Goal: Task Accomplishment & Management: Complete application form

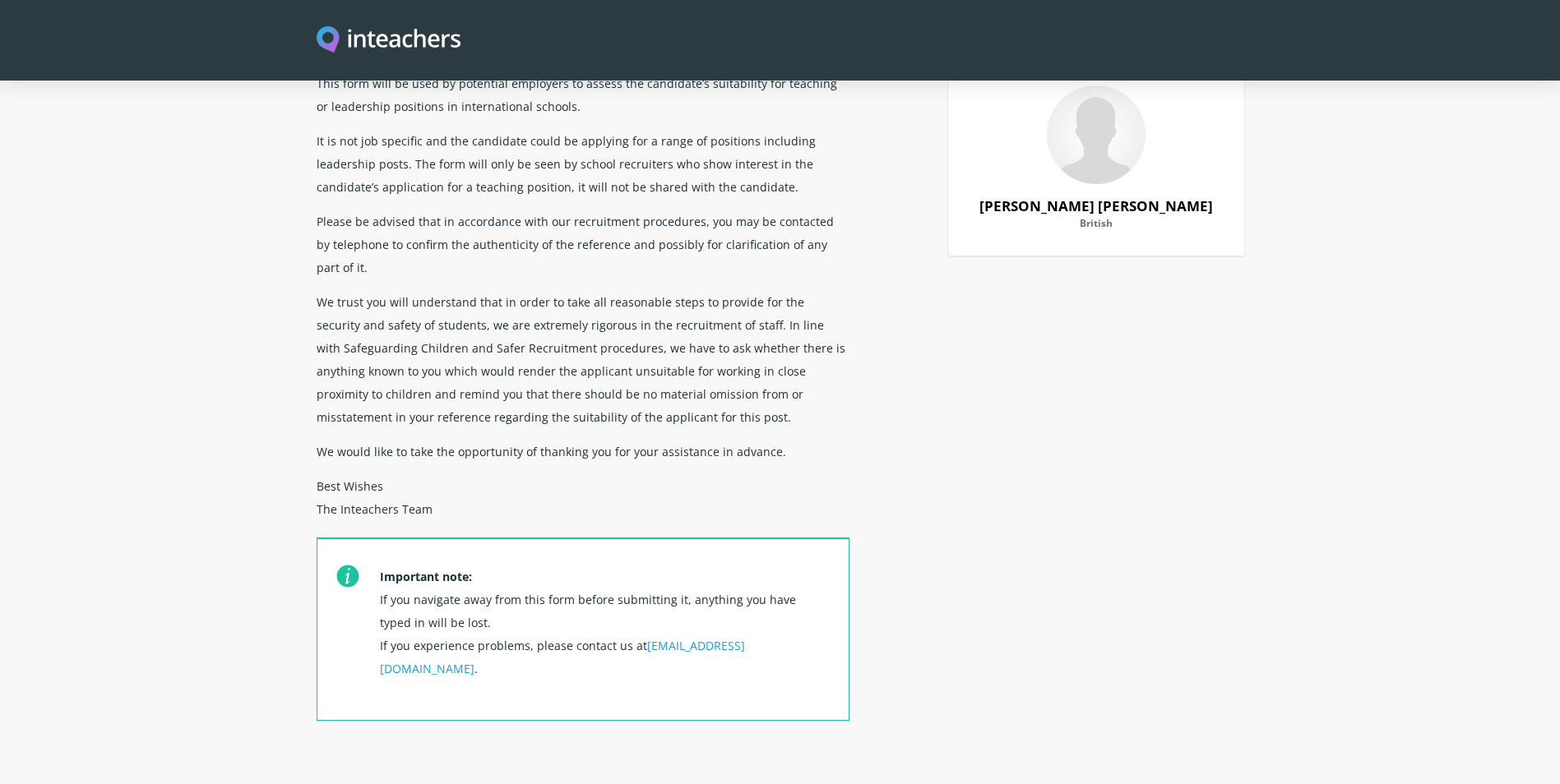
scroll to position [493, 0]
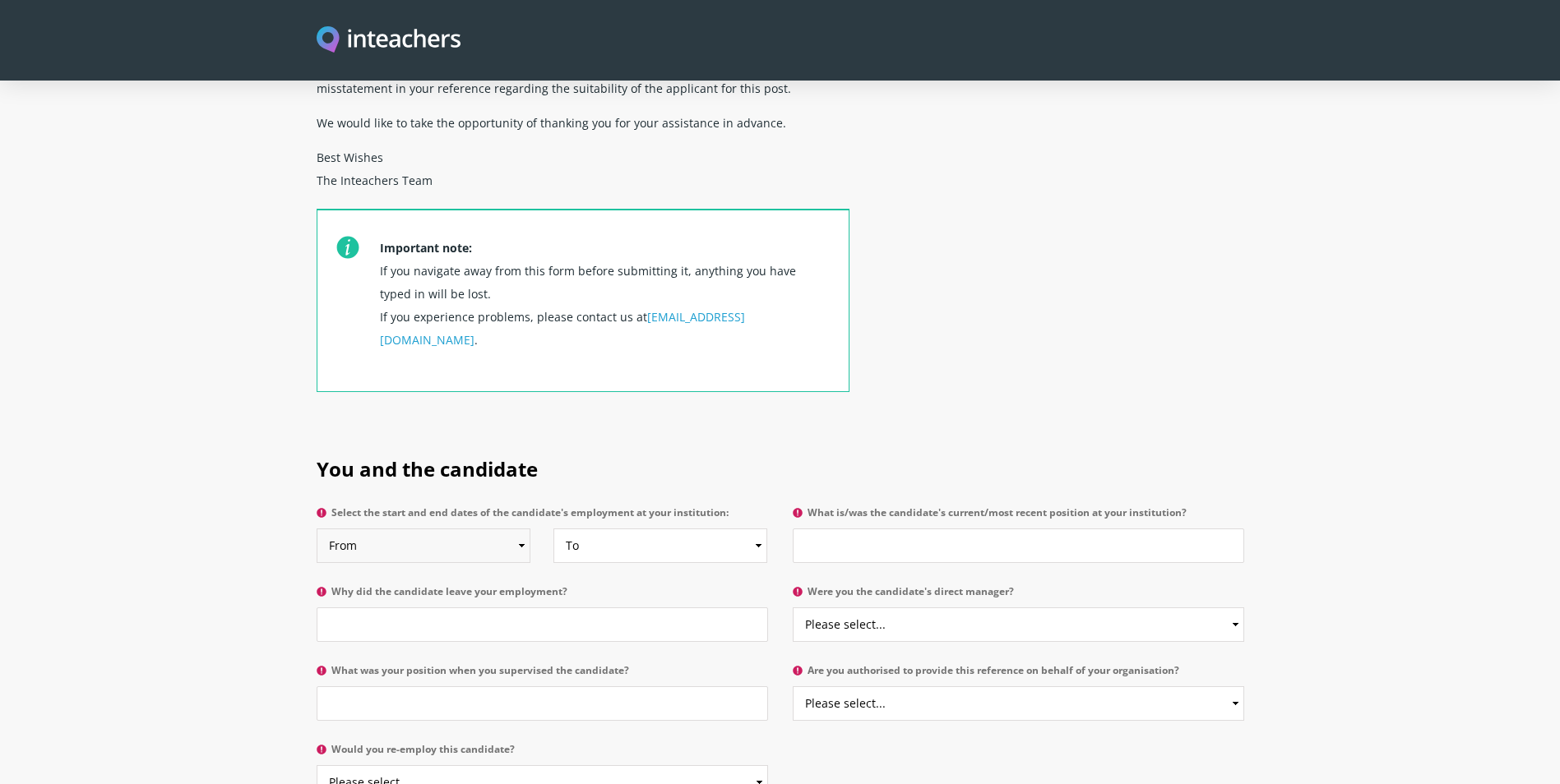
click at [491, 529] on select "From 2025 2024 2023 2022 2021 2020 2019 2018 2017 2016 2015 2014 2013 2012 2011…" at bounding box center [424, 545] width 215 height 34
select select "2019"
click at [317, 529] on select "From 2025 2024 2023 2022 2021 2020 2019 2018 2017 2016 2015 2014 2013 2012 2011…" at bounding box center [424, 545] width 215 height 34
click at [604, 529] on select "To Currently 2025 2024 2023 2022 2021 2020 2019 2018 2017 2016 2015 2014 2013 2…" at bounding box center [661, 545] width 215 height 34
select select "2022"
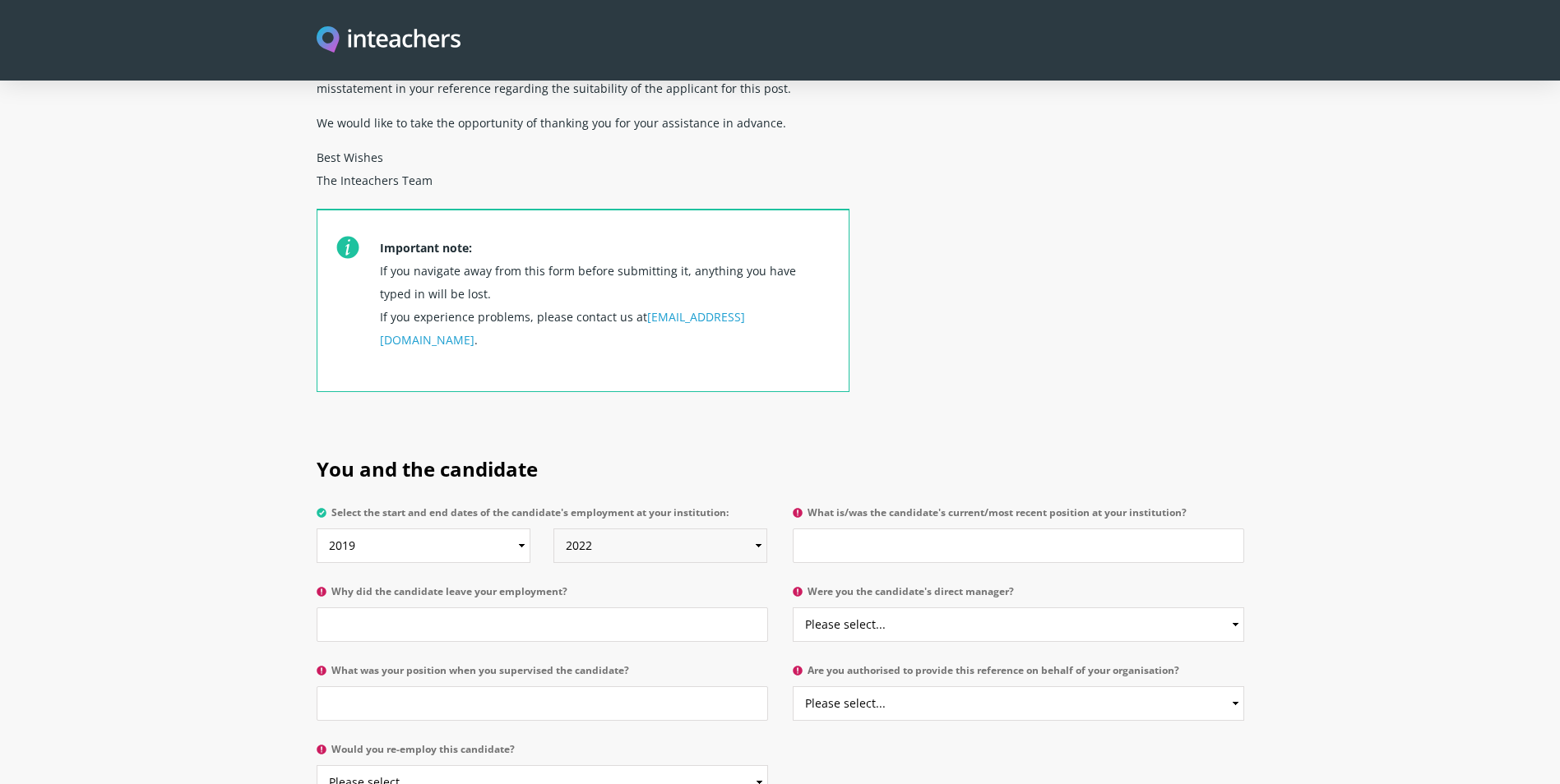
click at [554, 529] on select "To Currently 2025 2024 2023 2022 2021 2020 2019 2018 2017 2016 2015 2014 2013 2…" at bounding box center [661, 545] width 215 height 34
click at [909, 529] on input "What is/was the candidate's current/most recent position at your institution?" at bounding box center [1018, 545] width 452 height 34
type input "English teacher"
click at [605, 607] on input "Why did the candidate leave your employment?" at bounding box center [543, 624] width 452 height 34
type input "Covid"
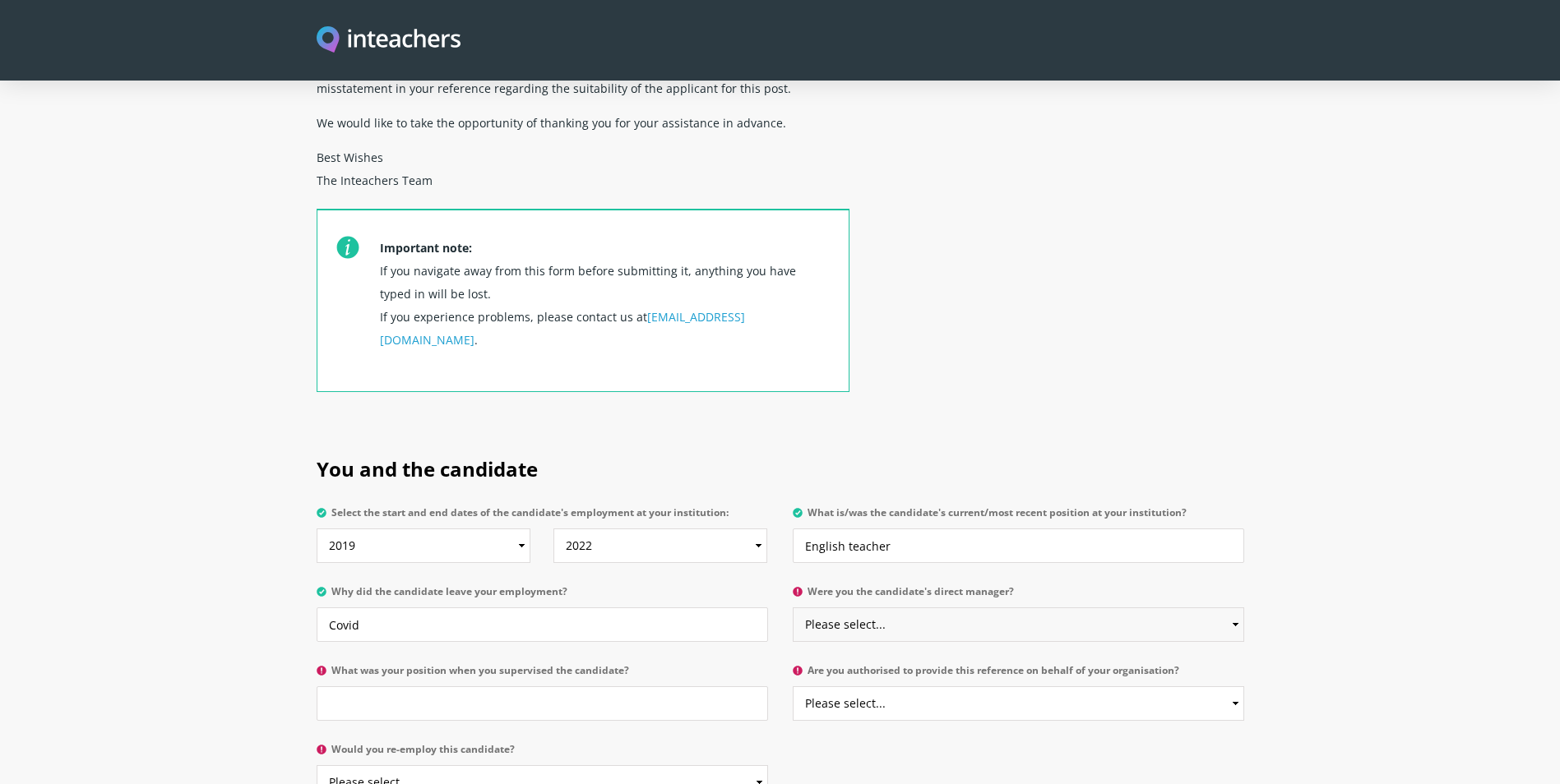
click at [854, 607] on select "Please select... Yes No" at bounding box center [1018, 624] width 452 height 34
select select "Yes"
click at [792, 607] on select "Please select... Yes No" at bounding box center [1018, 624] width 452 height 34
click at [553, 686] on input "What was your position when you supervised the candidate?" at bounding box center [543, 703] width 452 height 34
type input "Chief Commercial Office"
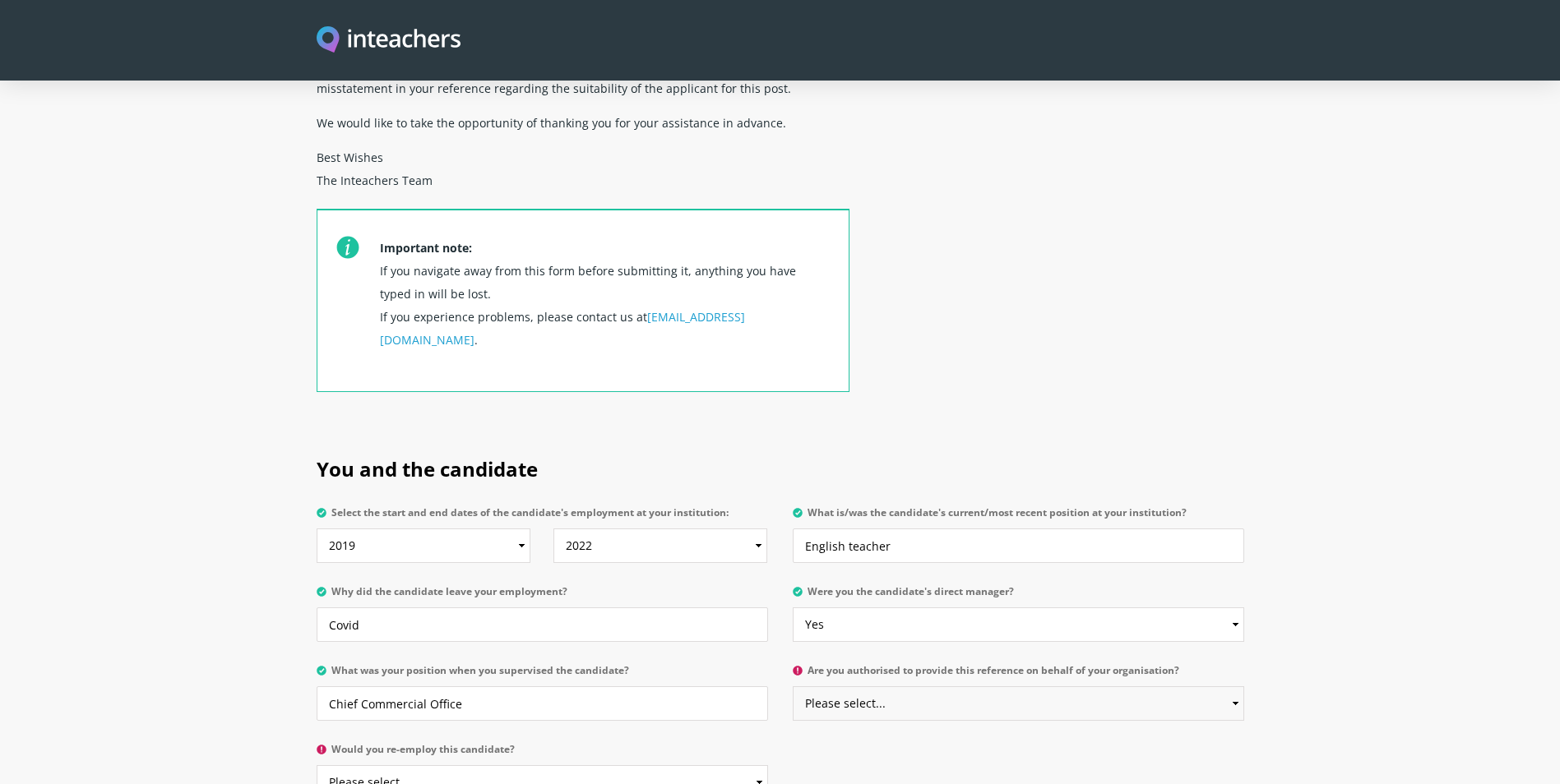
click at [892, 686] on select "Please select... Yes No" at bounding box center [1018, 703] width 452 height 34
select select "Yes"
click at [792, 686] on select "Please select... Yes No" at bounding box center [1018, 703] width 452 height 34
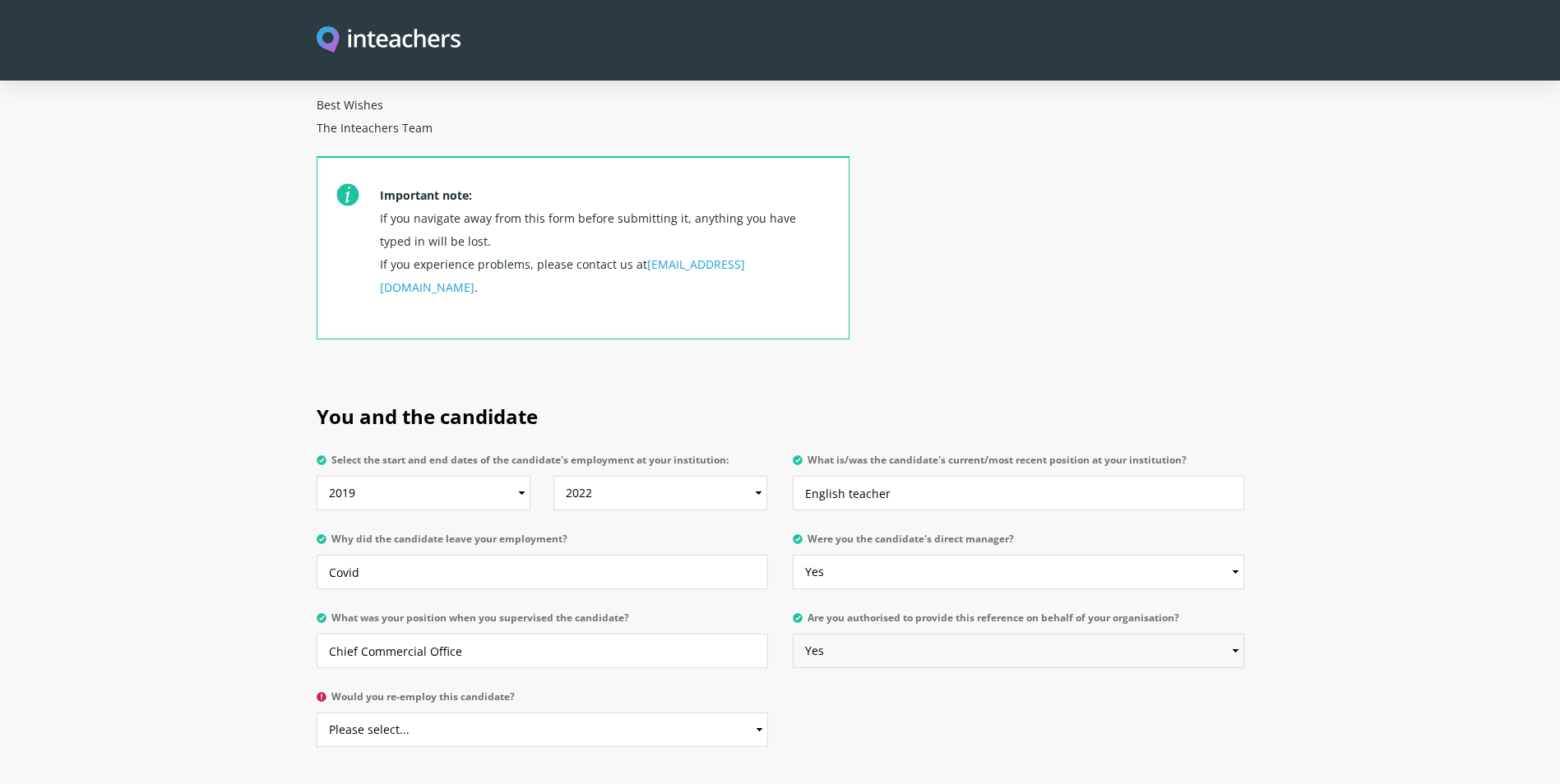
scroll to position [576, 0]
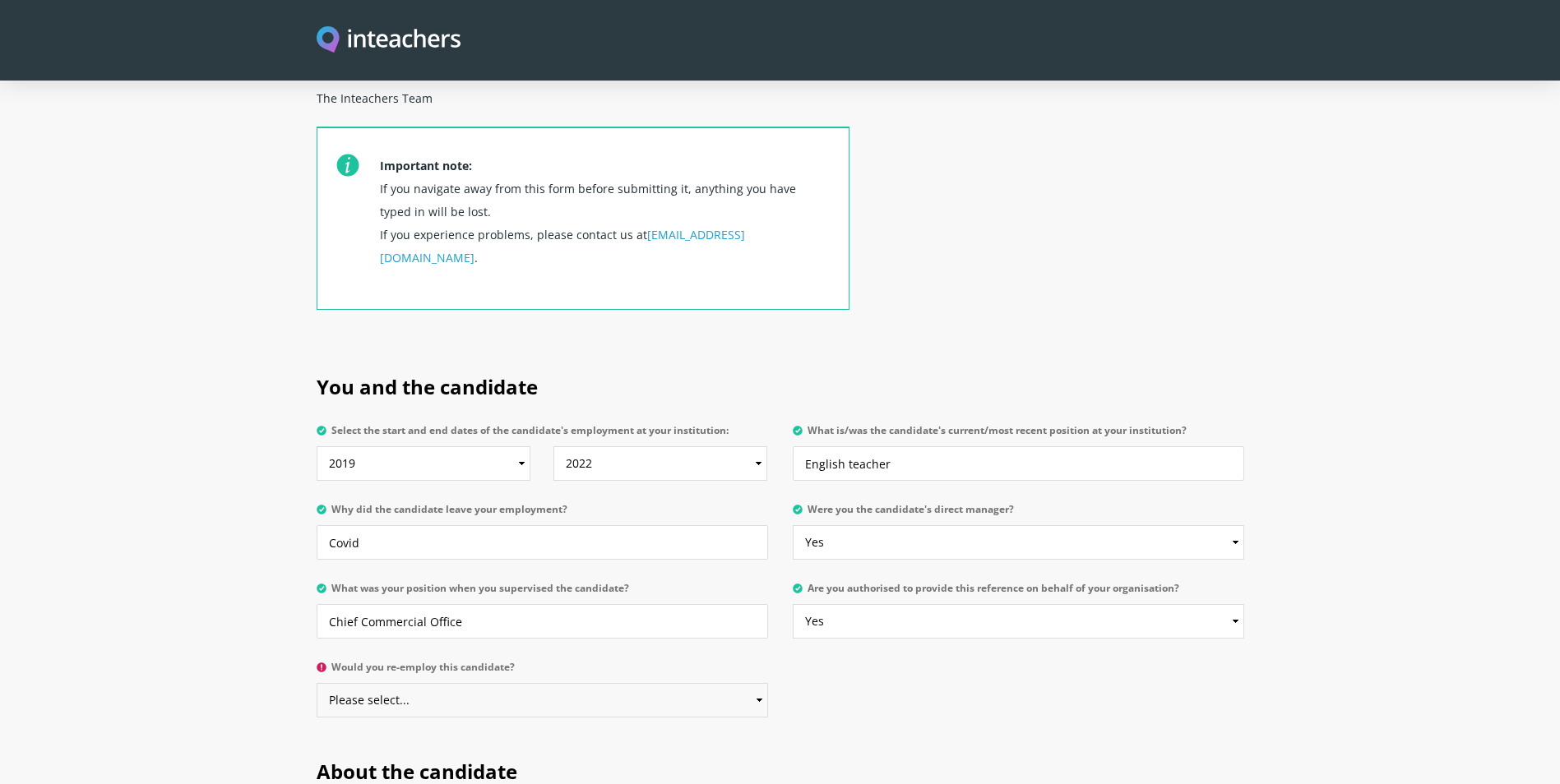
click at [464, 683] on select "Please select... Yes No" at bounding box center [543, 700] width 452 height 34
select select "Yes"
click at [317, 683] on select "Please select... Yes No" at bounding box center [543, 700] width 452 height 34
click at [465, 604] on input "Chief Commercial Office" at bounding box center [543, 621] width 452 height 34
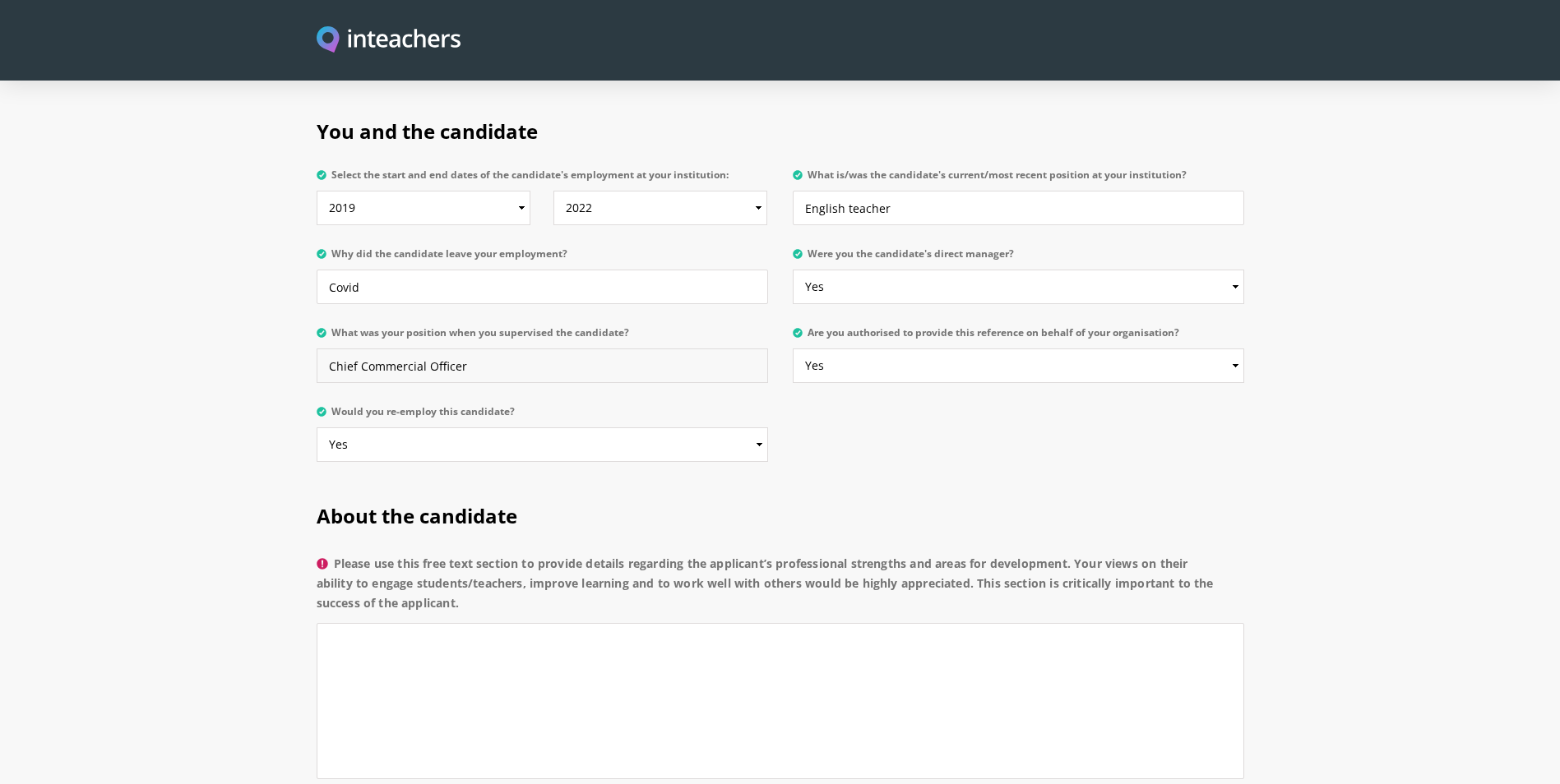
scroll to position [904, 0]
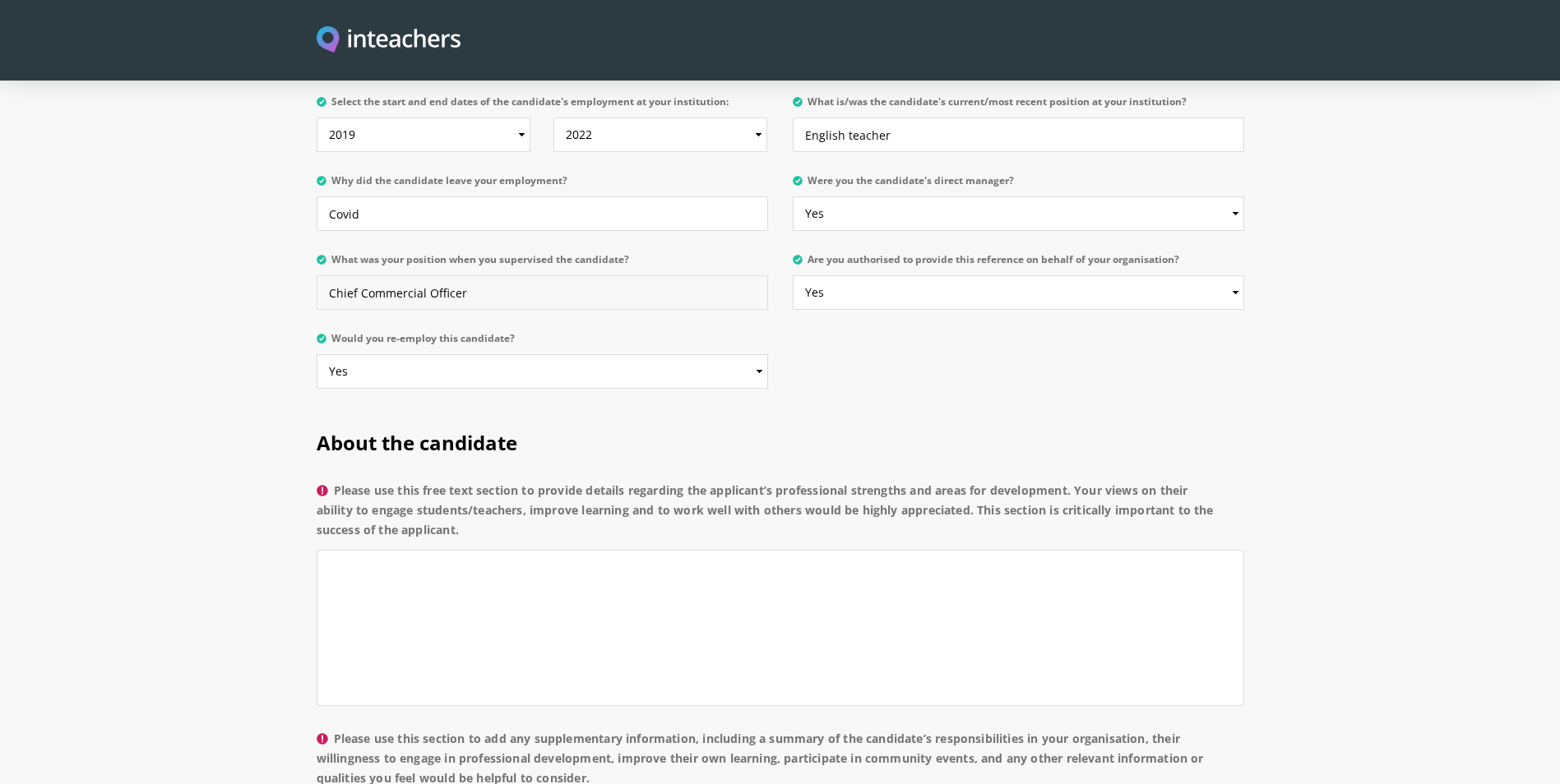
type input "Chief Commercial Officer"
click at [451, 550] on textarea "Please use this free text section to provide details regarding the applicant’s …" at bounding box center [780, 628] width 928 height 156
drag, startPoint x: 451, startPoint y: 549, endPoint x: 505, endPoint y: 539, distance: 54.9
click at [505, 550] on textarea "[PERSON_NAME] was a very str" at bounding box center [780, 628] width 928 height 156
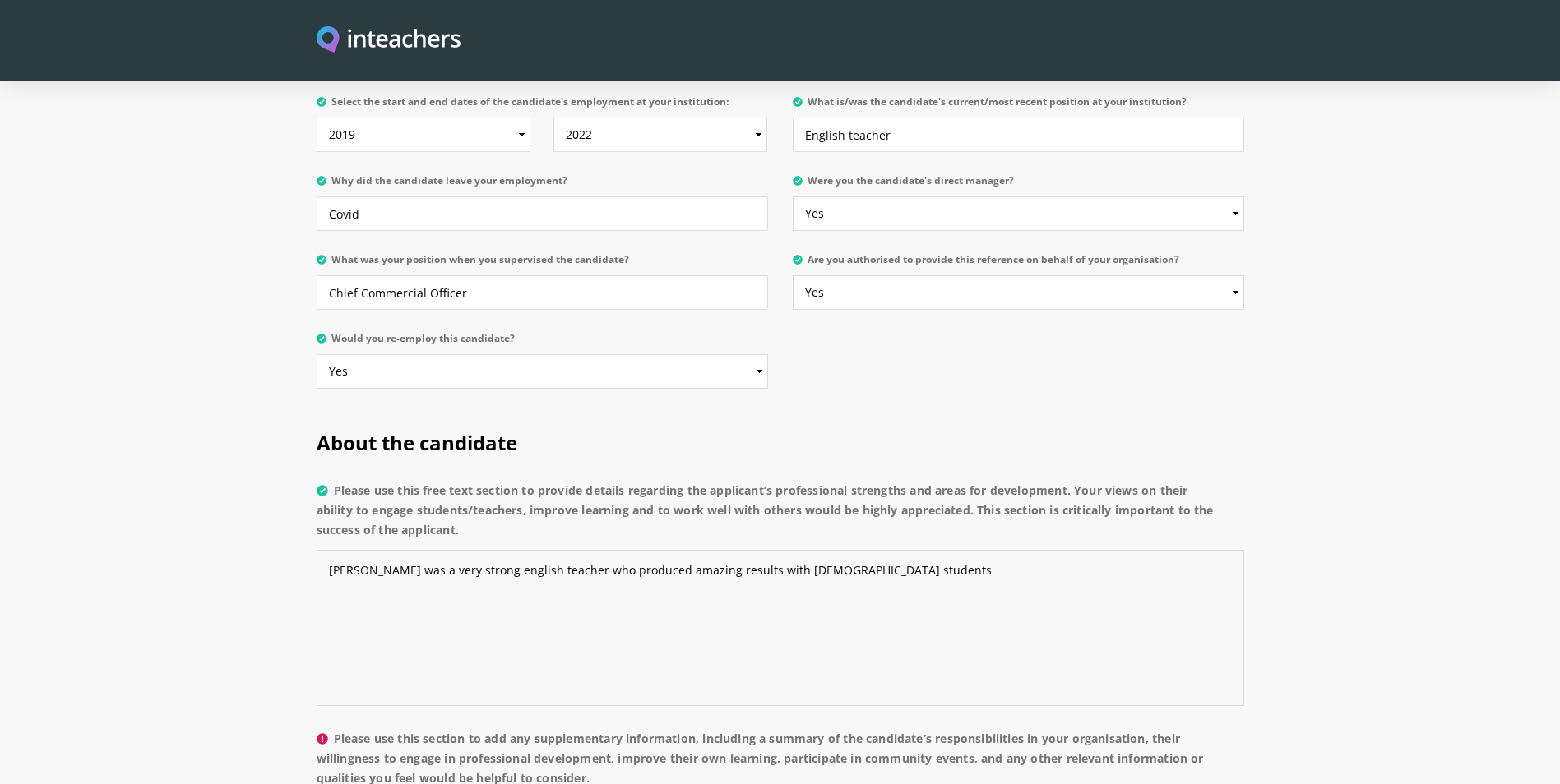
click at [465, 550] on textarea "[PERSON_NAME] was a very strong english teacher who produced amazing results wi…" at bounding box center [780, 628] width 928 height 156
click at [883, 550] on textarea "[PERSON_NAME] was a very strong English teacher who produced amazing results wi…" at bounding box center [780, 628] width 928 height 156
click at [957, 550] on textarea "[PERSON_NAME] was a very strong English teacher who produced amazing results wi…" at bounding box center [780, 628] width 928 height 156
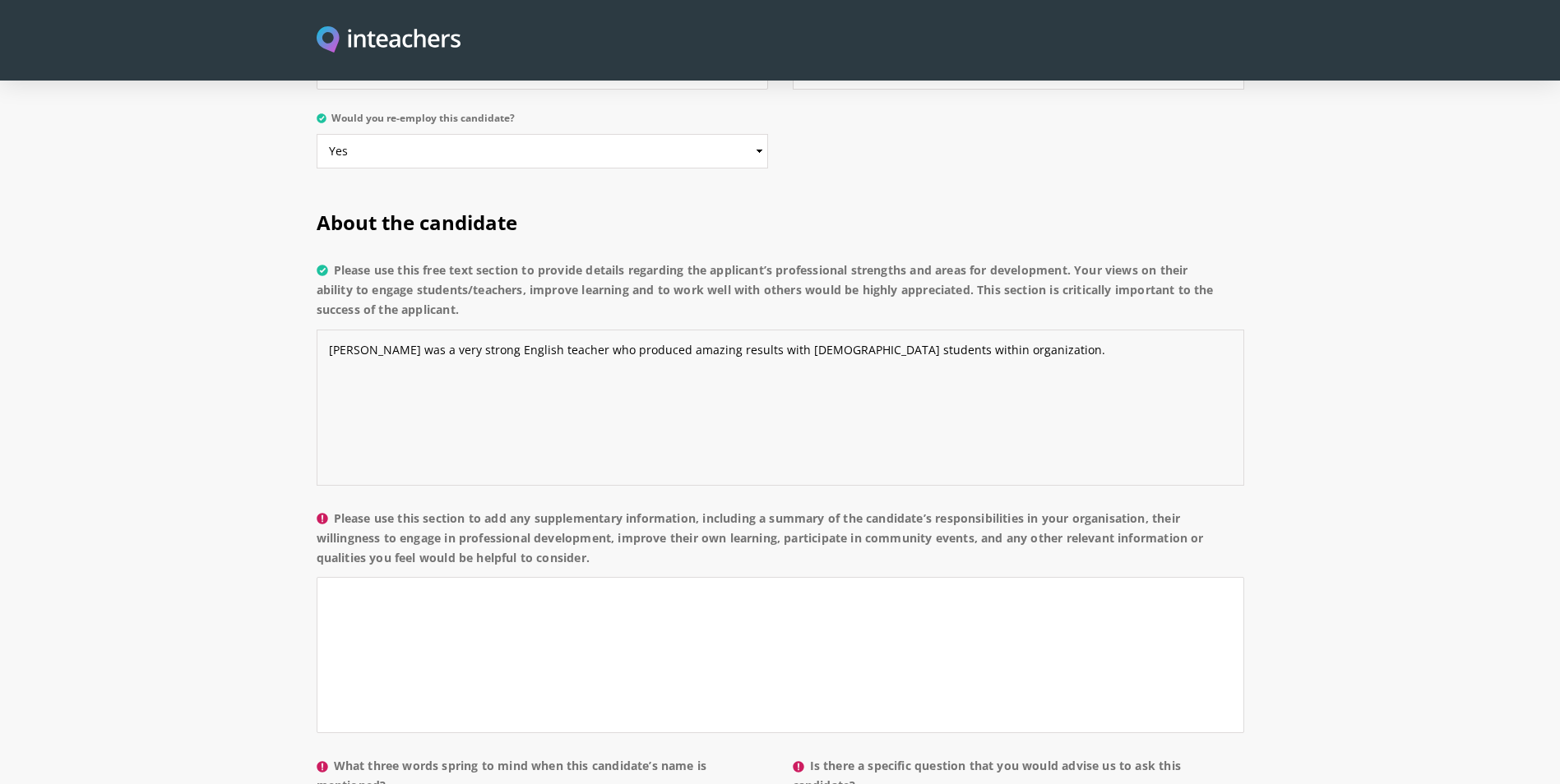
scroll to position [1151, 0]
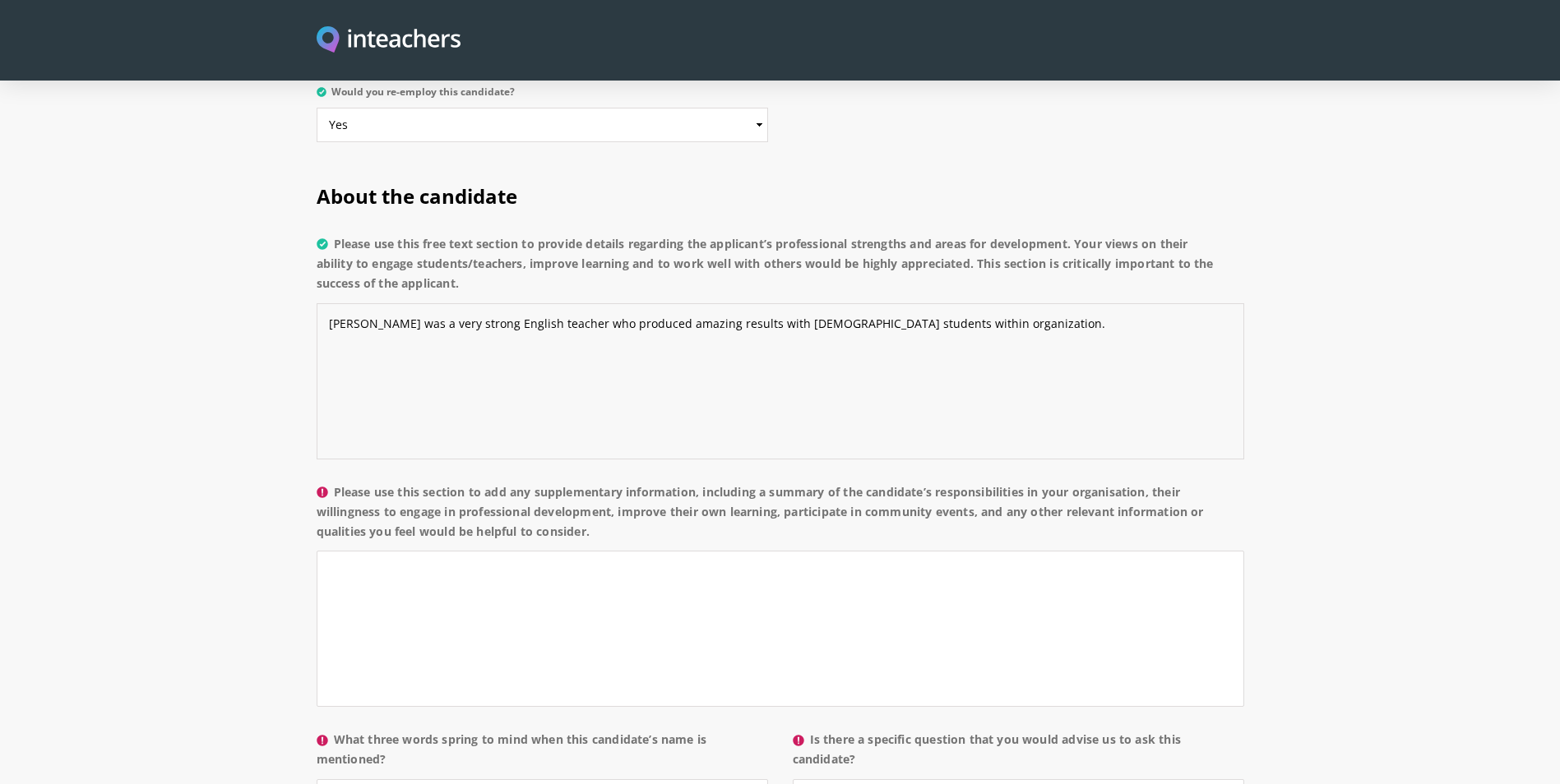
type textarea "[PERSON_NAME] was a very strong English teacher who produced amazing results wi…"
click at [471, 551] on textarea "Please use this section to add any supplementary information, including a summa…" at bounding box center [780, 628] width 928 height 156
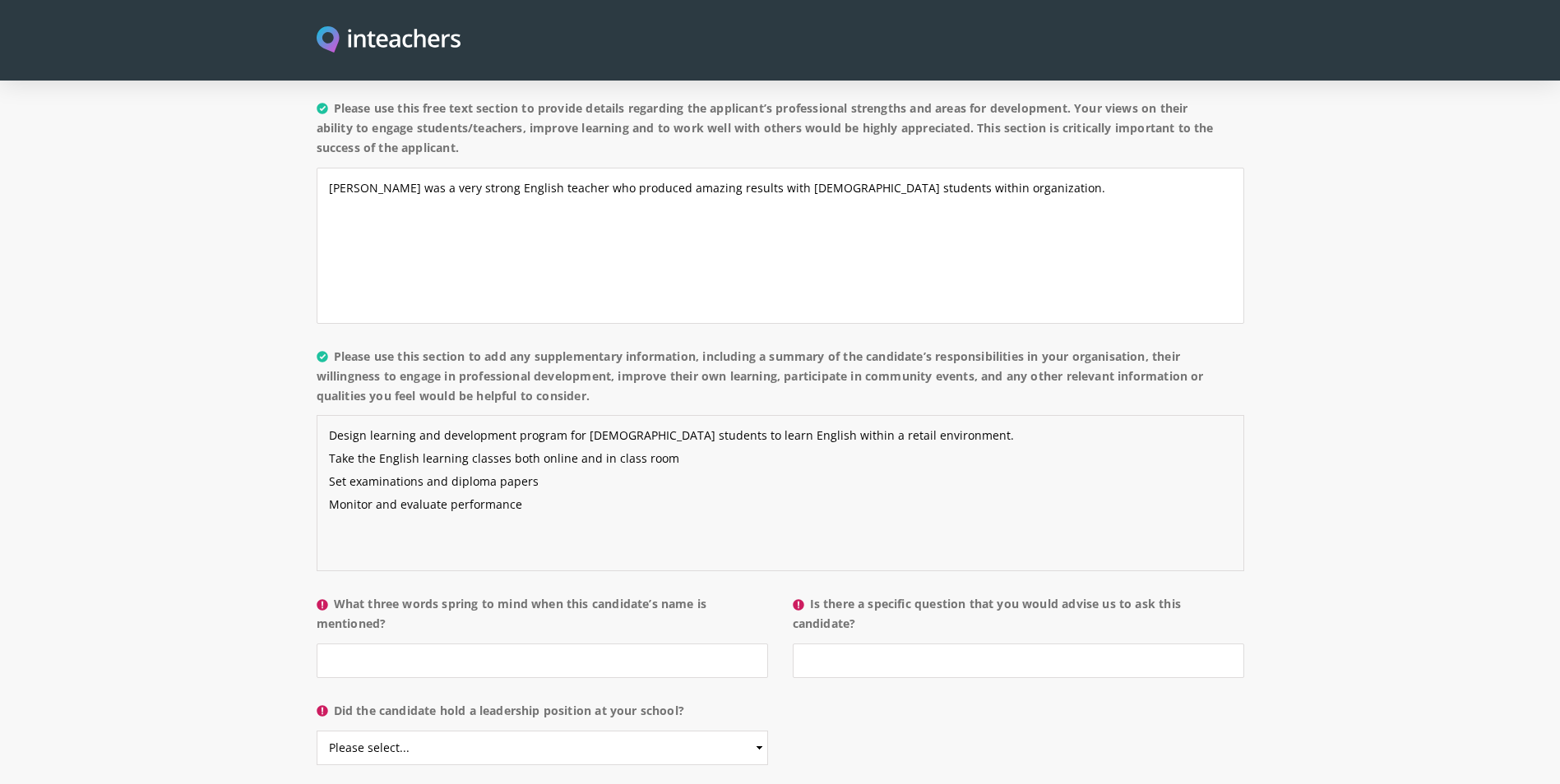
scroll to position [1315, 0]
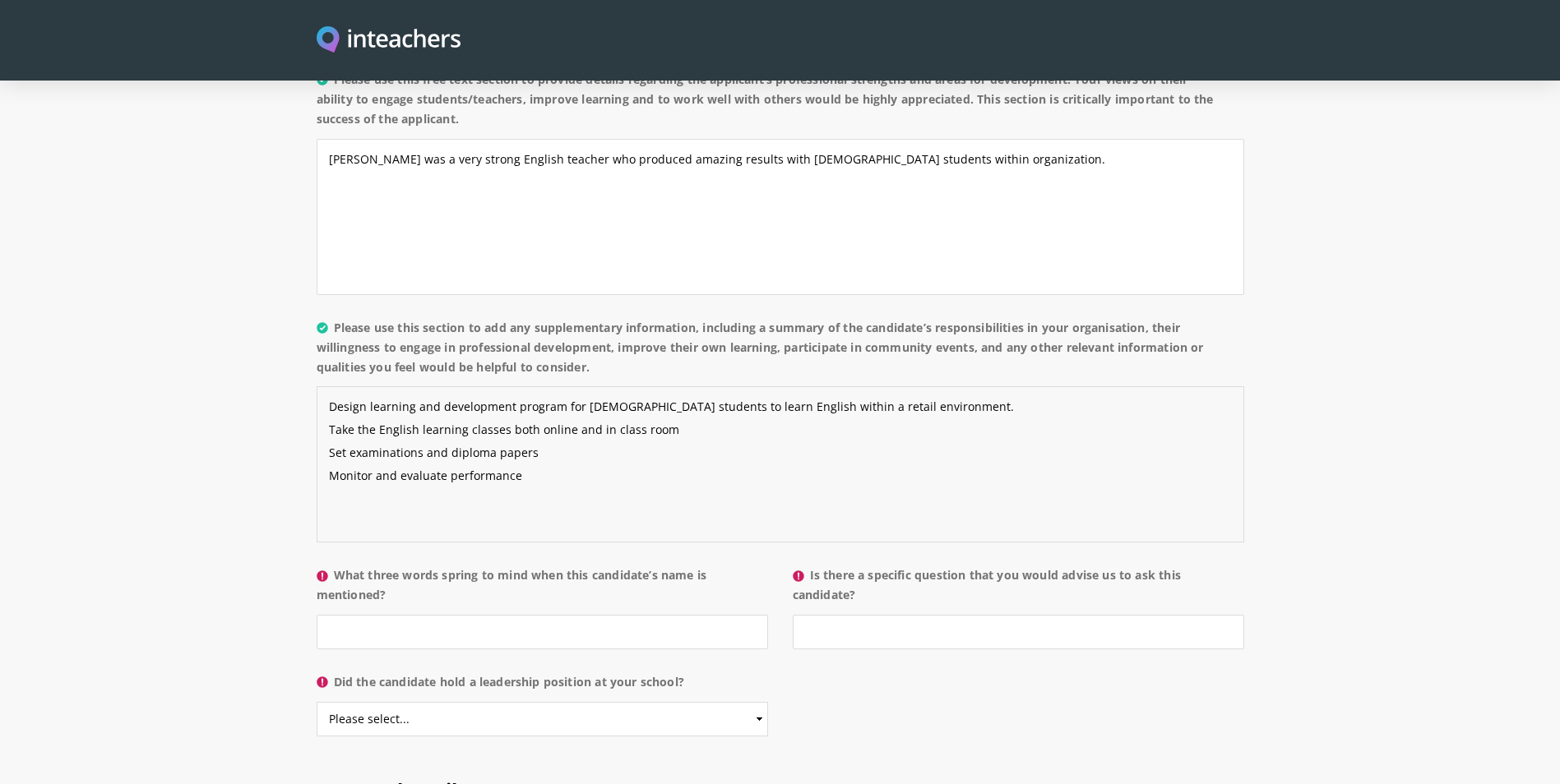
type textarea "Design learning and development program for [DEMOGRAPHIC_DATA] students to lear…"
click at [486, 615] on input "What three words spring to mind when this candidate’s name is mentioned?" at bounding box center [543, 631] width 452 height 34
type input "Dedicated and approachable"
click at [985, 615] on input "Is there a specific question that you would advise us to ask this candidate?" at bounding box center [1018, 631] width 452 height 34
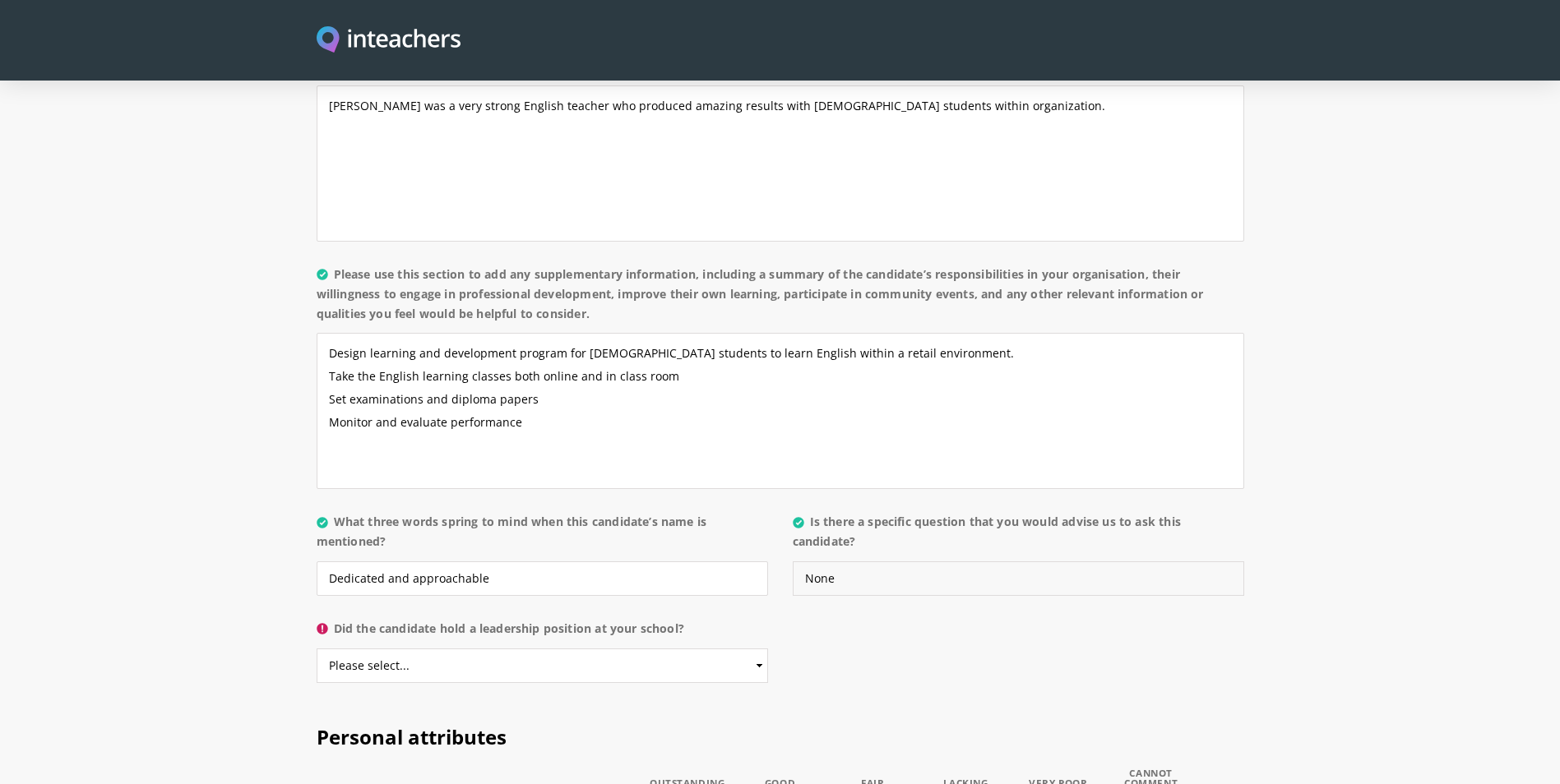
scroll to position [1398, 0]
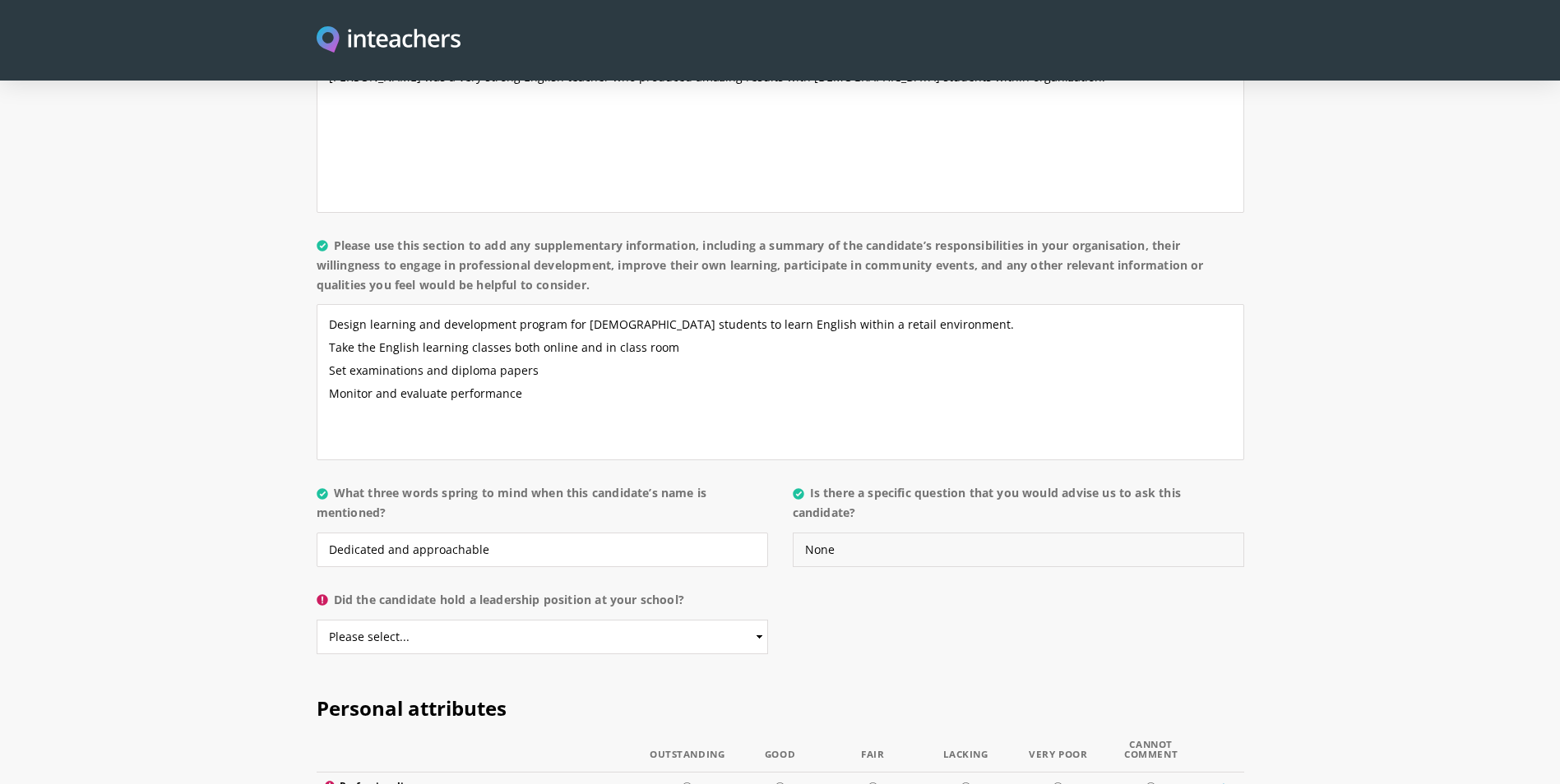
type input "None"
click at [543, 620] on select "Please select... Yes No" at bounding box center [543, 637] width 452 height 34
select select "Yes"
click at [317, 620] on select "Please select... Yes No" at bounding box center [543, 637] width 452 height 34
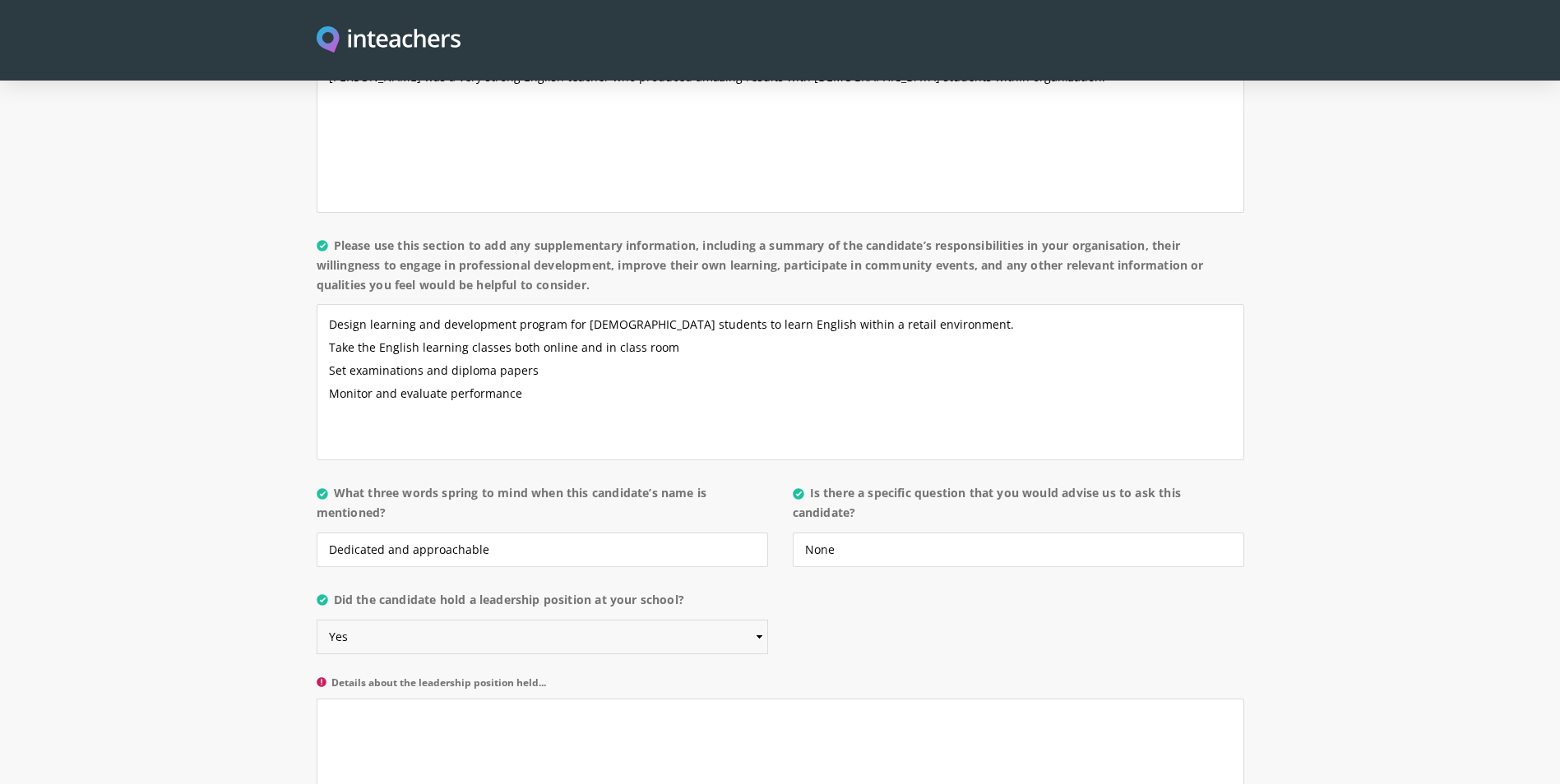
scroll to position [1479, 0]
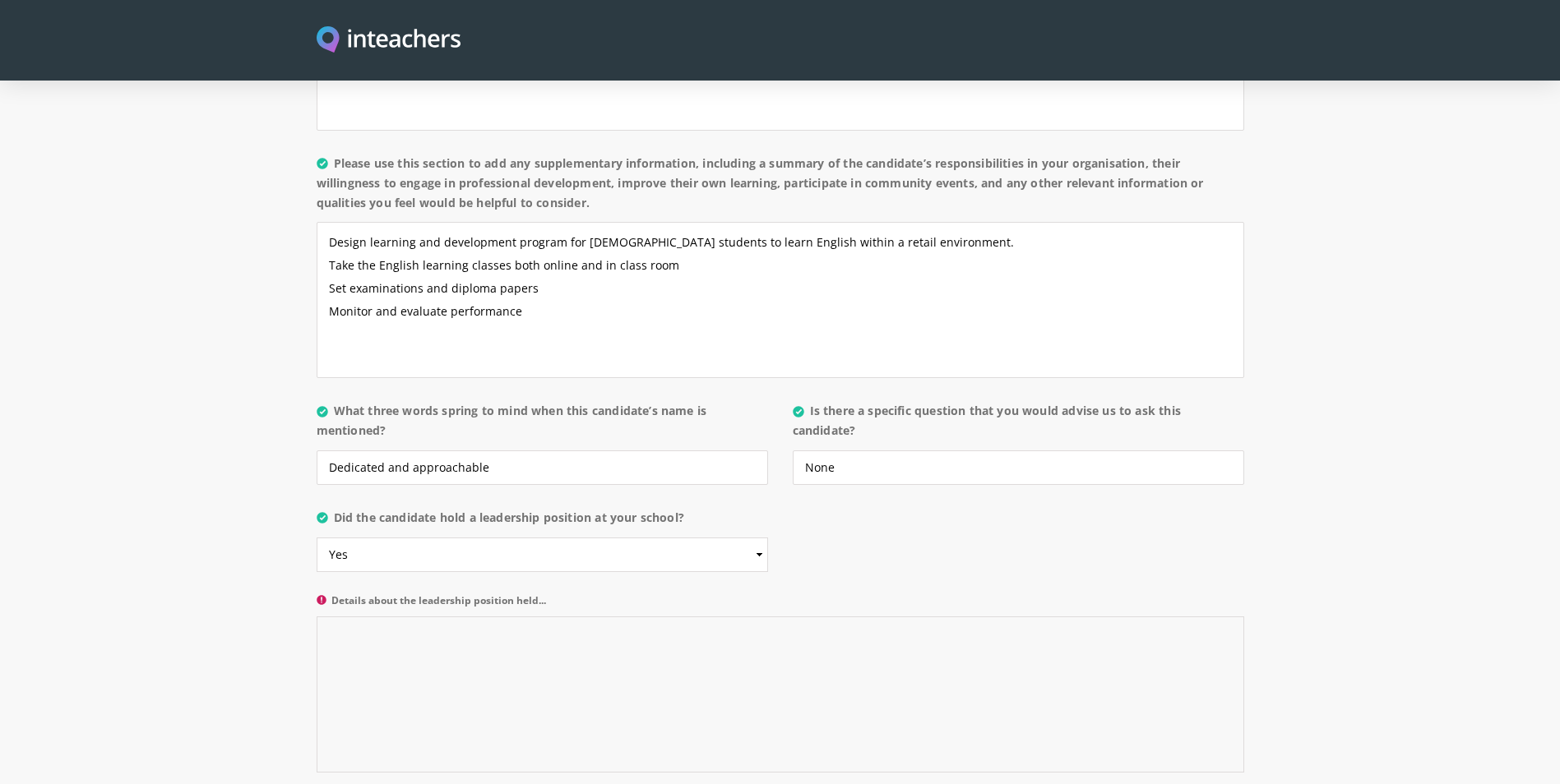
click at [431, 616] on textarea "Details about the leadership position held..." at bounding box center [780, 694] width 928 height 156
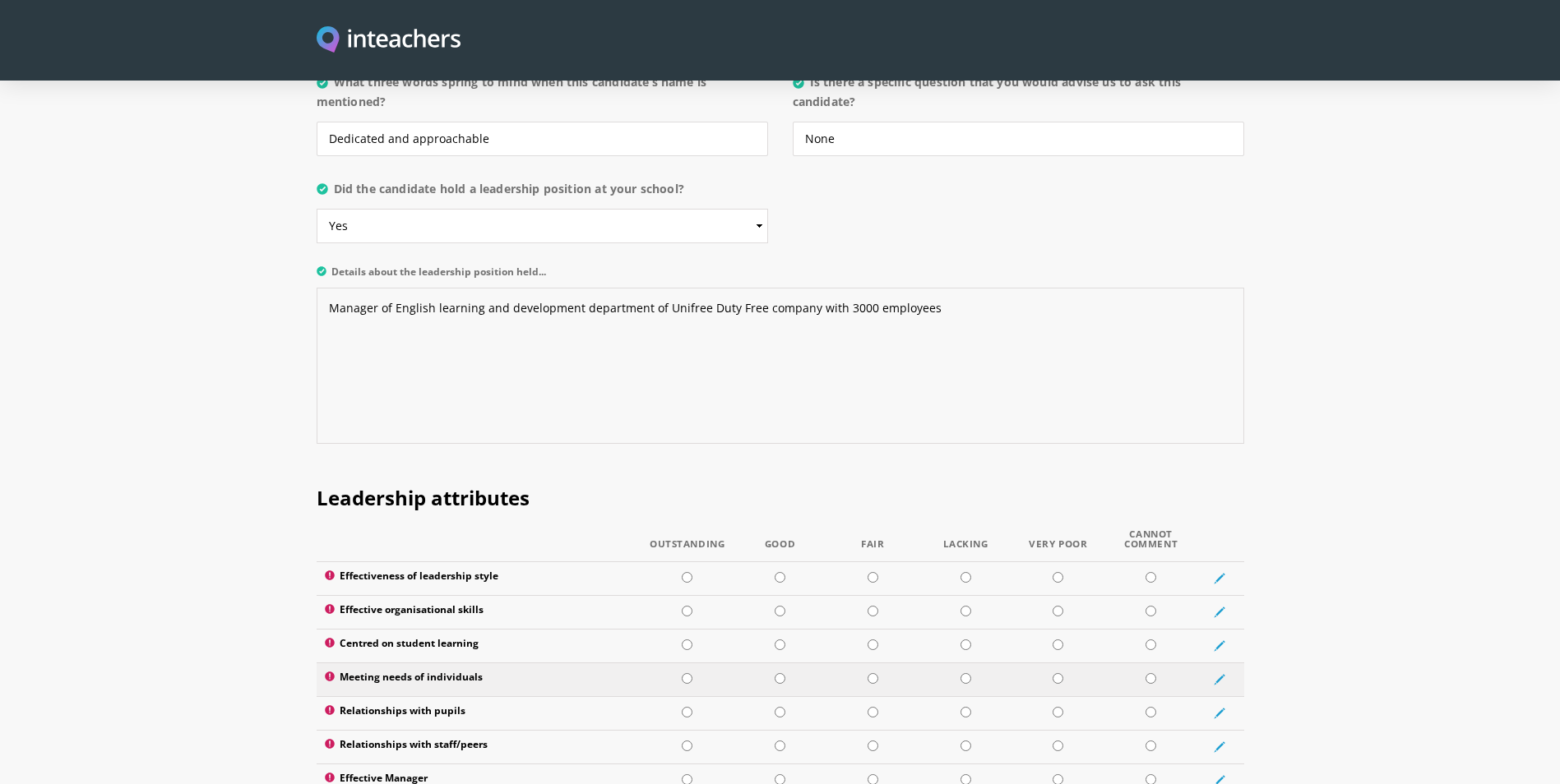
scroll to position [1890, 0]
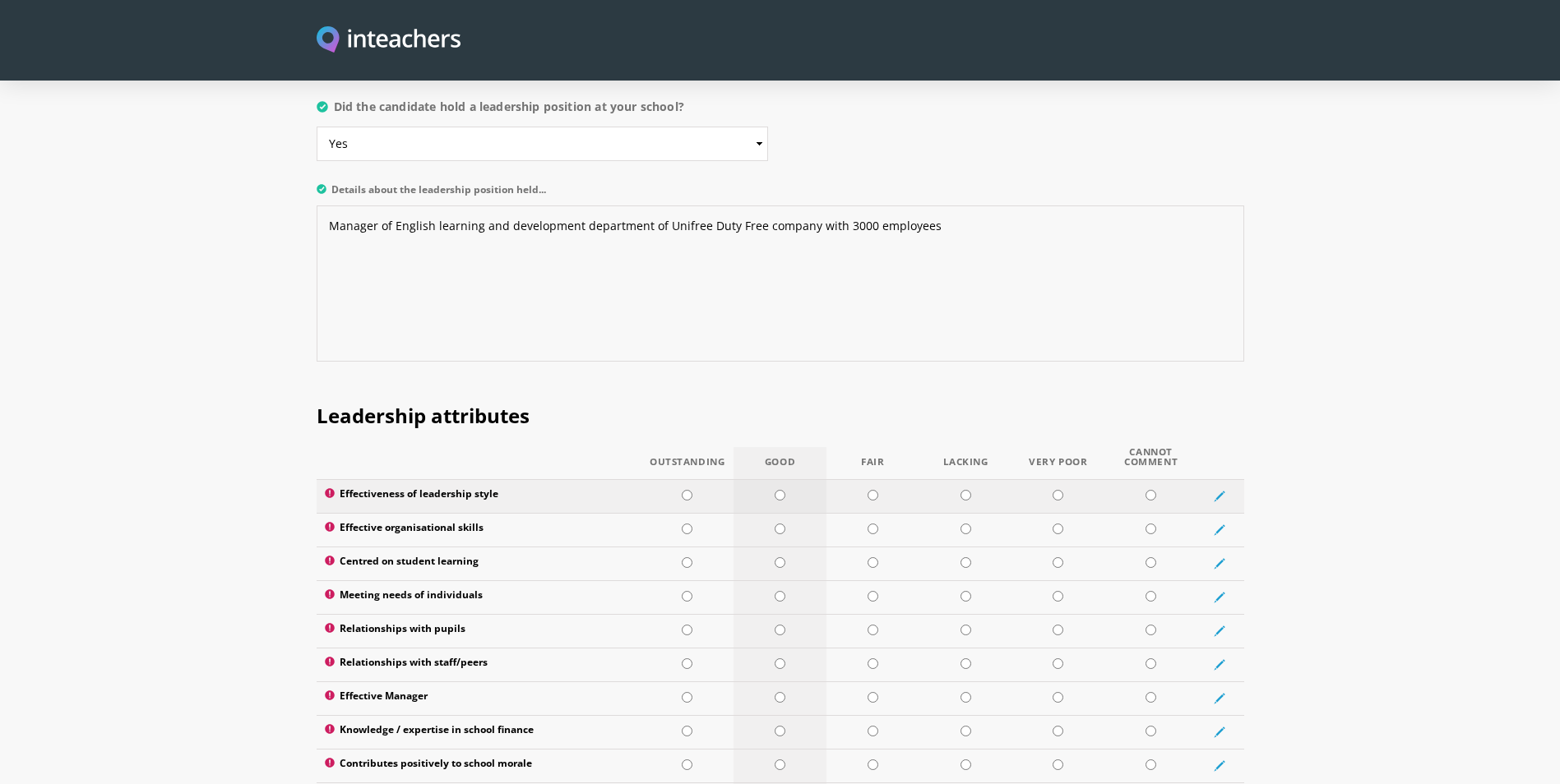
type textarea "Manager of English learning and development department of Unifree Duty Free com…"
click at [778, 490] on input "radio" at bounding box center [780, 495] width 11 height 11
radio input "true"
click at [778, 524] on input "radio" at bounding box center [780, 529] width 11 height 11
radio input "true"
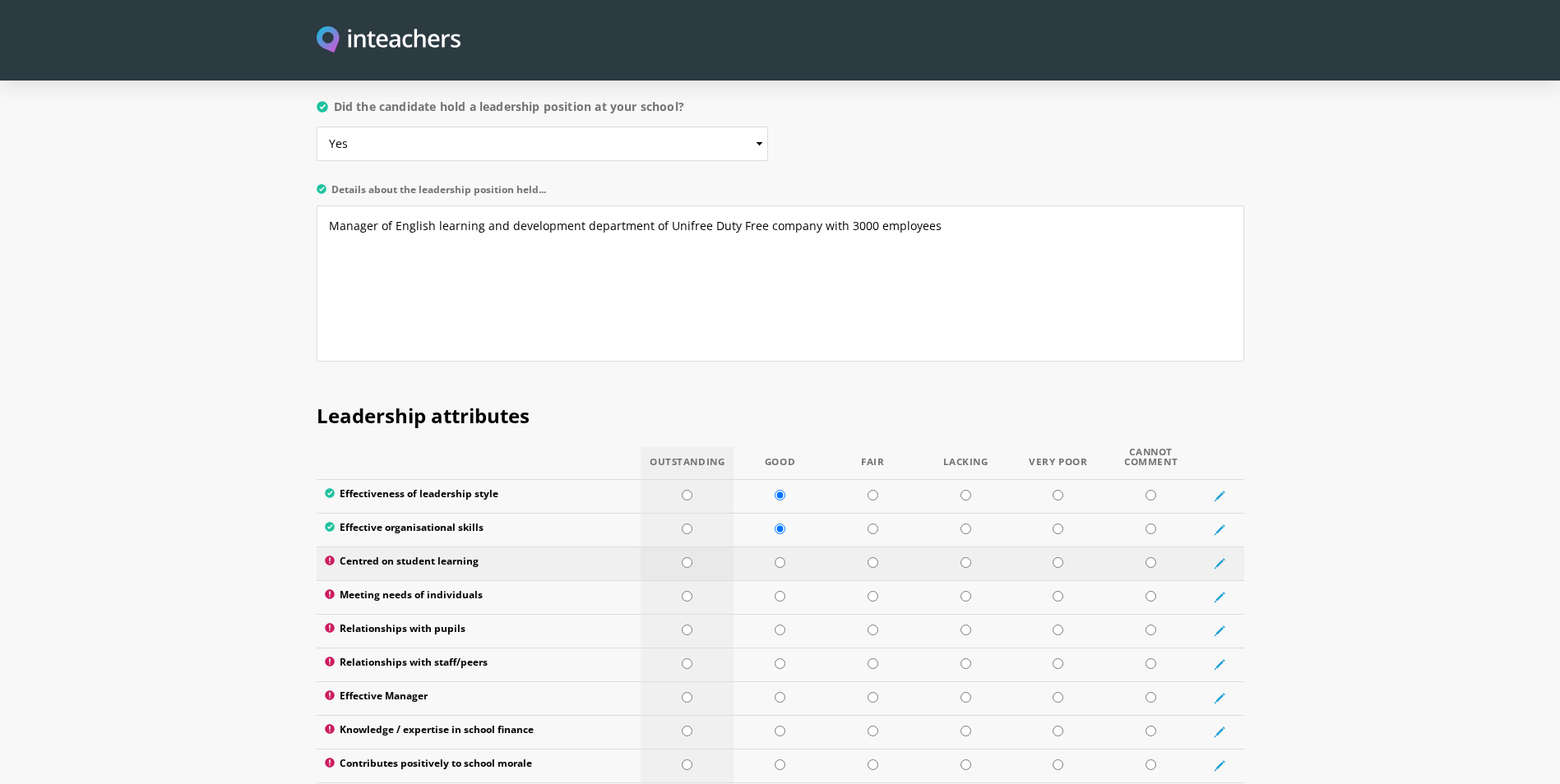
click at [689, 557] on input "radio" at bounding box center [687, 563] width 11 height 11
radio input "true"
click at [782, 591] on input "radio" at bounding box center [780, 596] width 11 height 11
radio input "true"
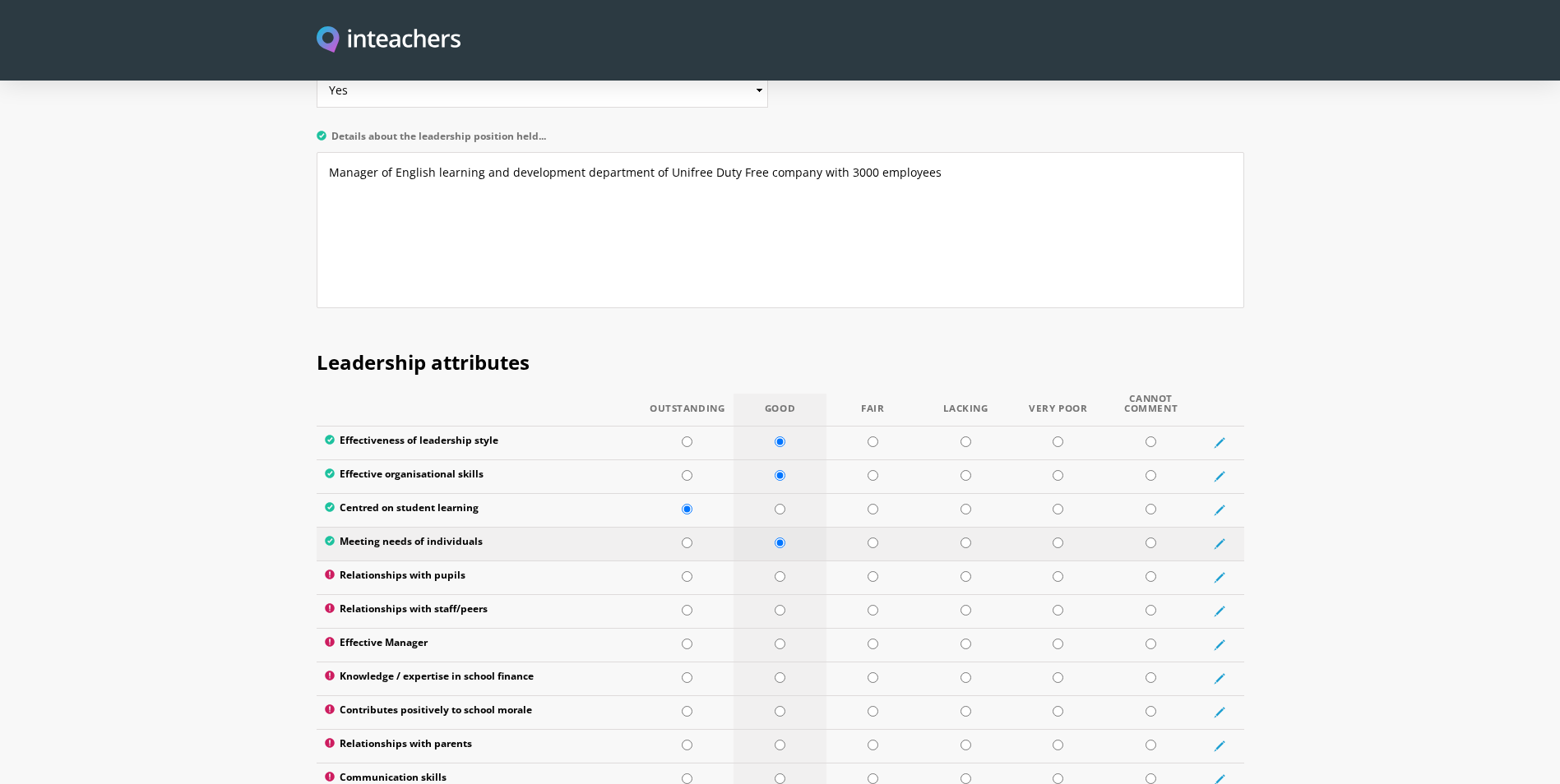
scroll to position [1972, 0]
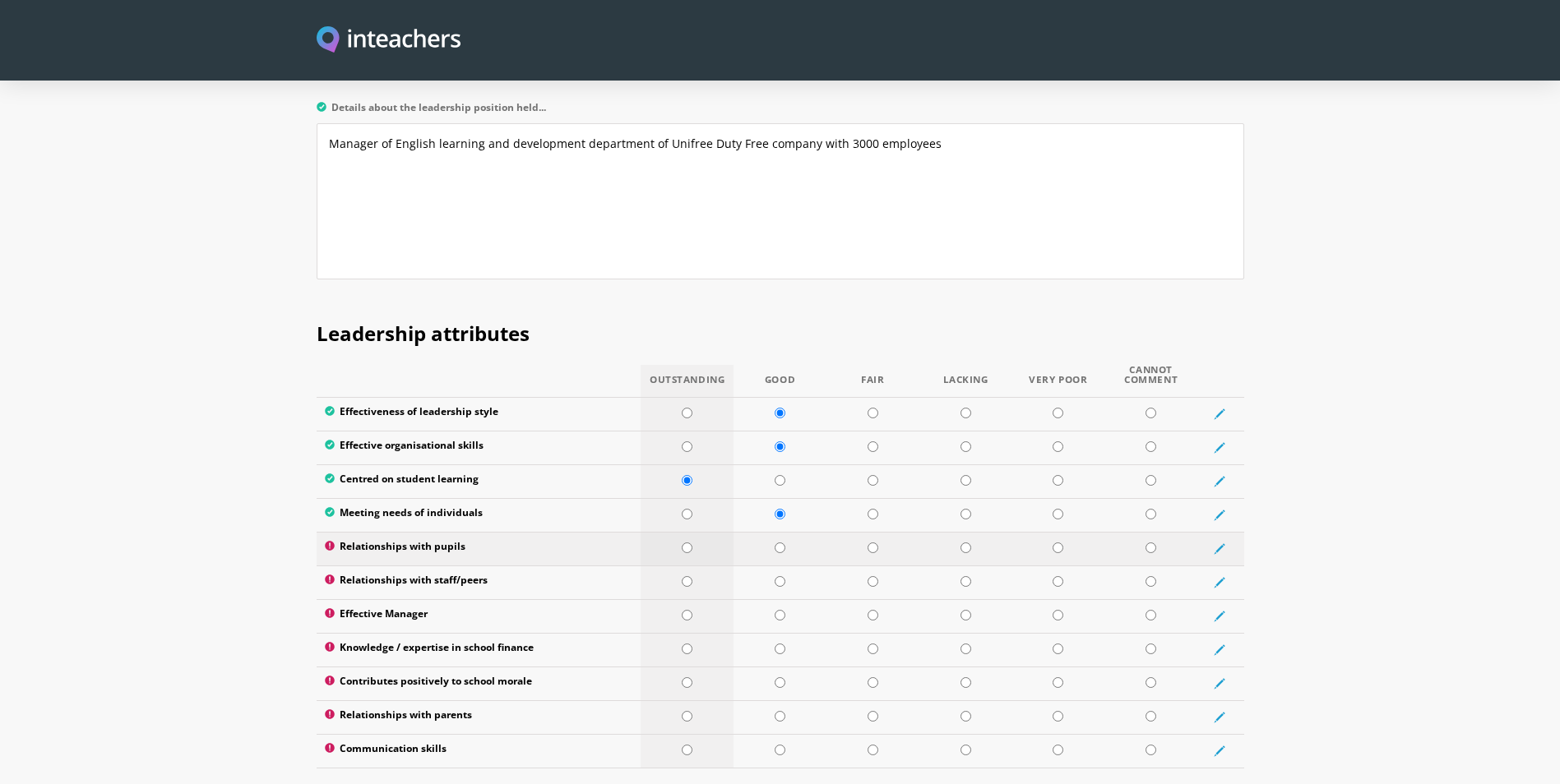
click at [680, 532] on td at bounding box center [687, 549] width 93 height 33
radio input "true"
click at [779, 577] on input "radio" at bounding box center [780, 582] width 11 height 11
radio input "true"
click at [777, 599] on td at bounding box center [780, 616] width 93 height 33
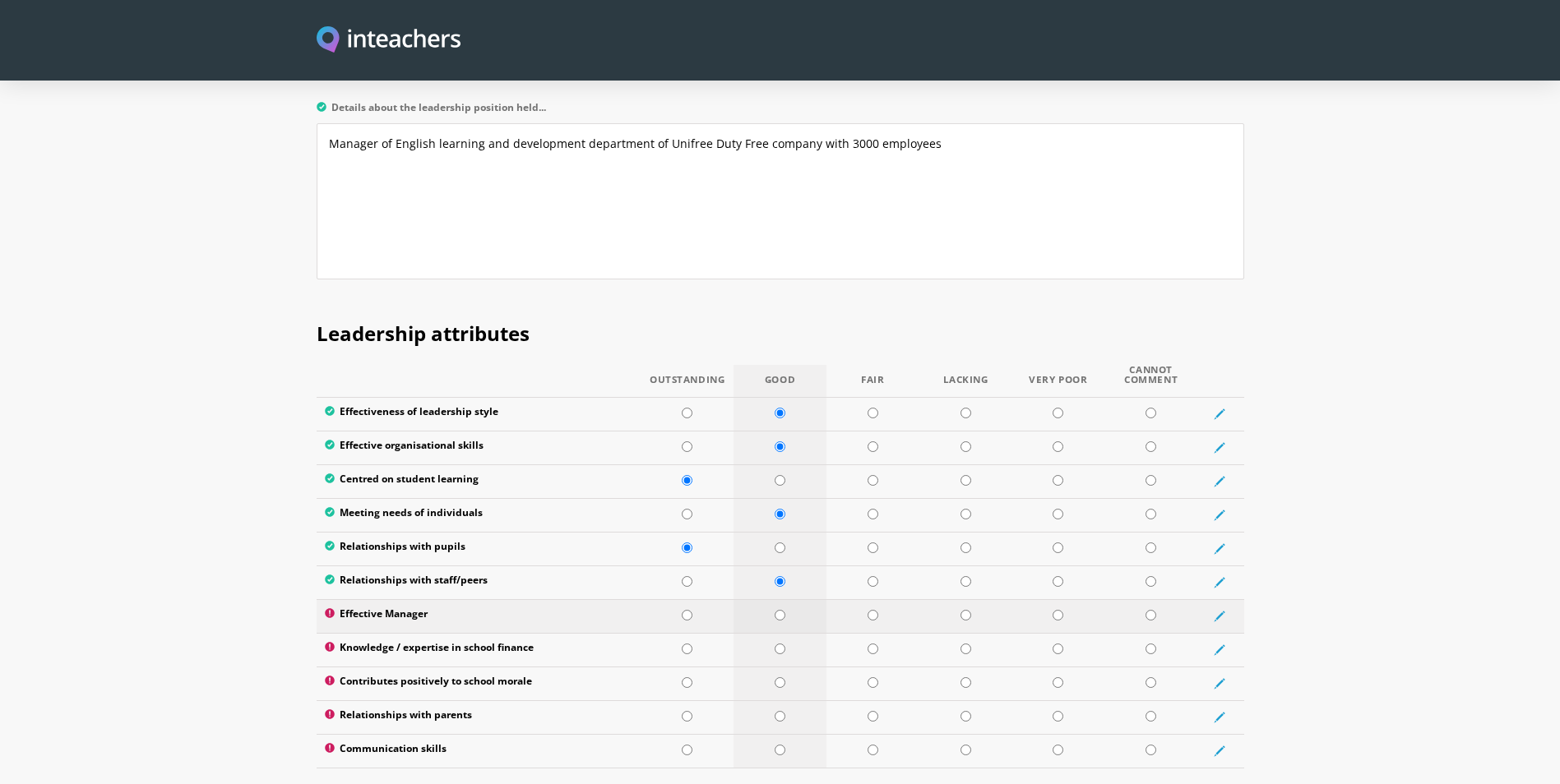
radio input "true"
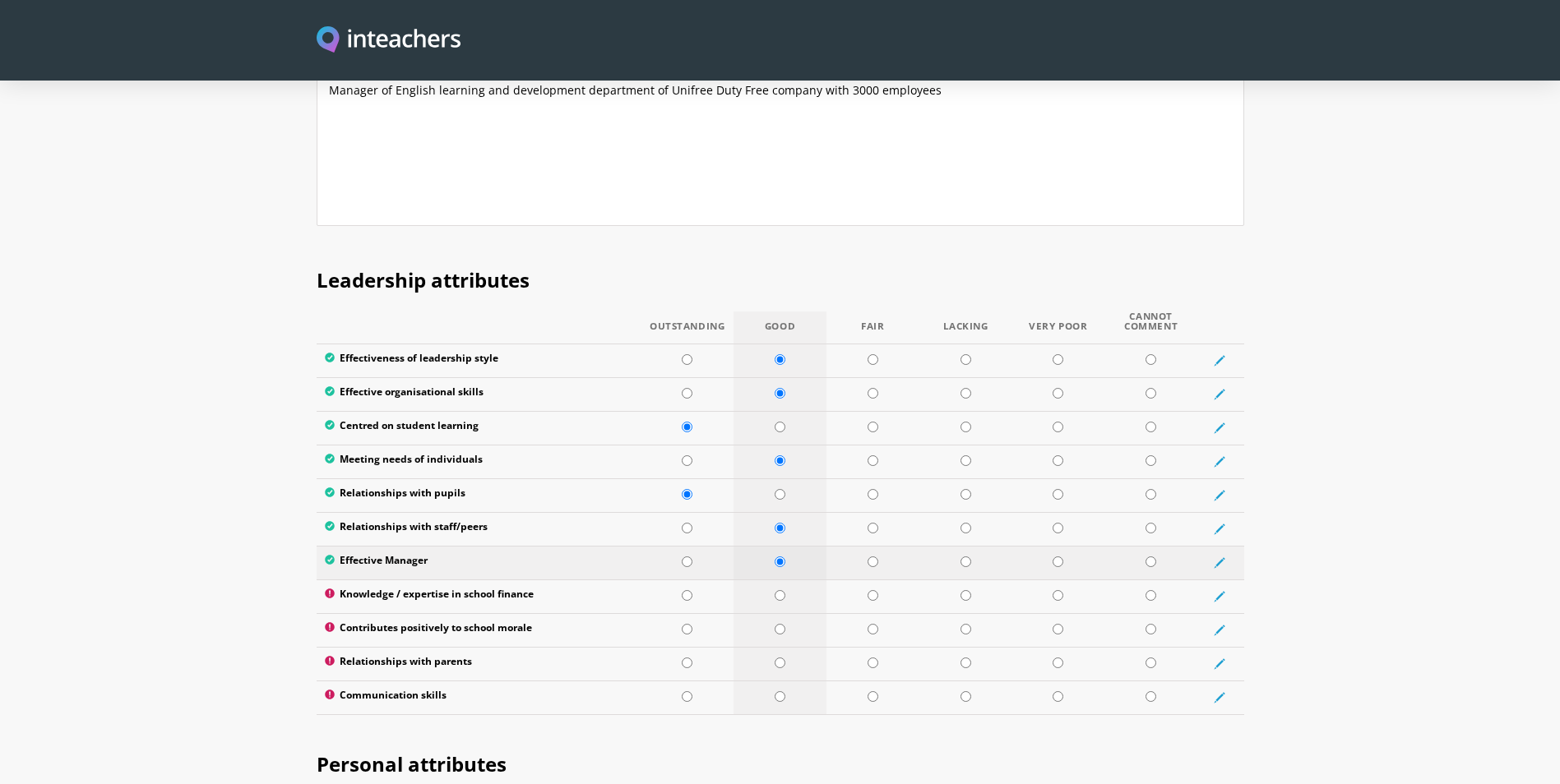
scroll to position [2055, 0]
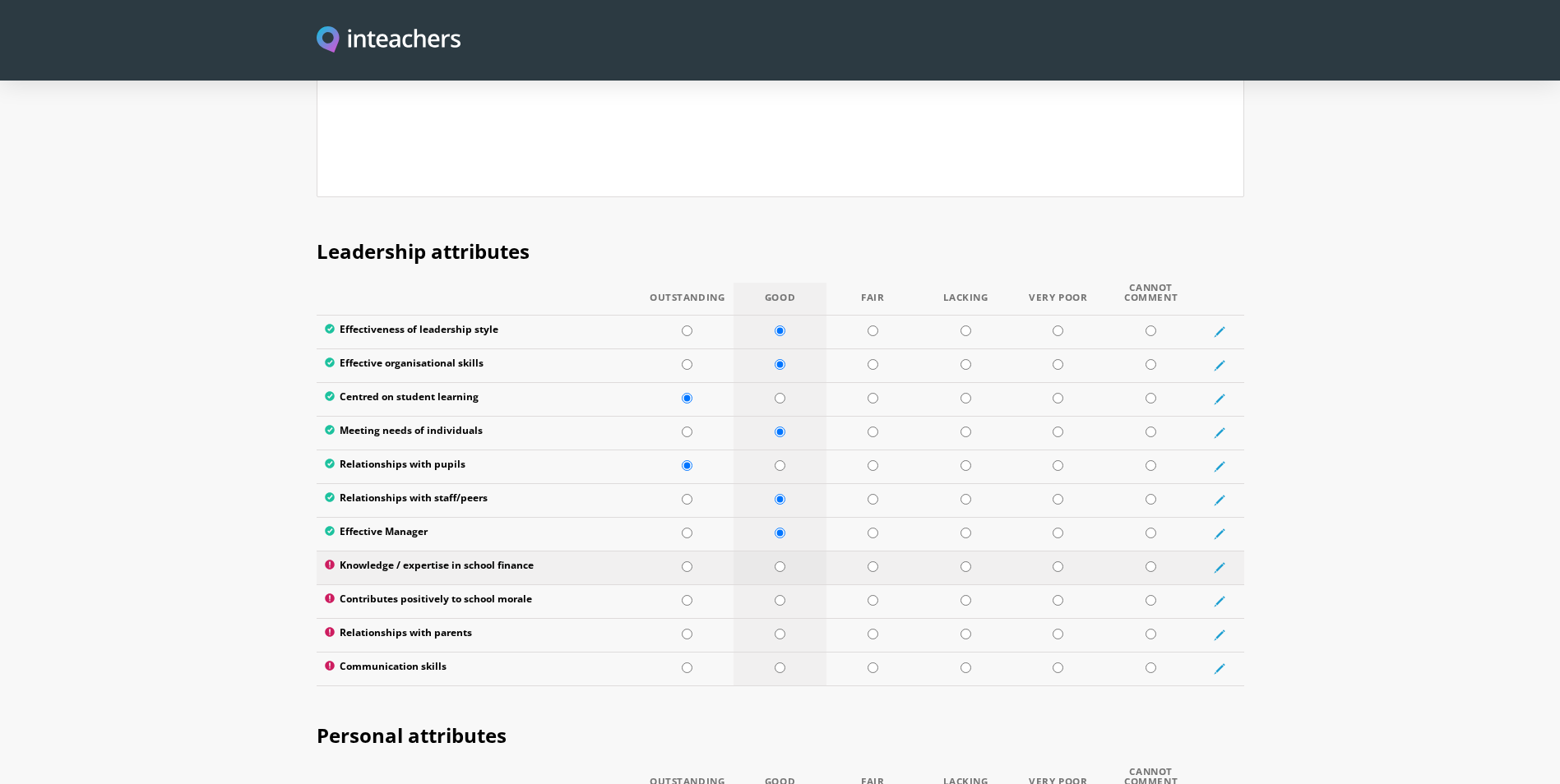
click at [780, 562] on input "radio" at bounding box center [780, 567] width 11 height 11
radio input "true"
click at [689, 595] on input "radio" at bounding box center [687, 601] width 11 height 11
radio input "true"
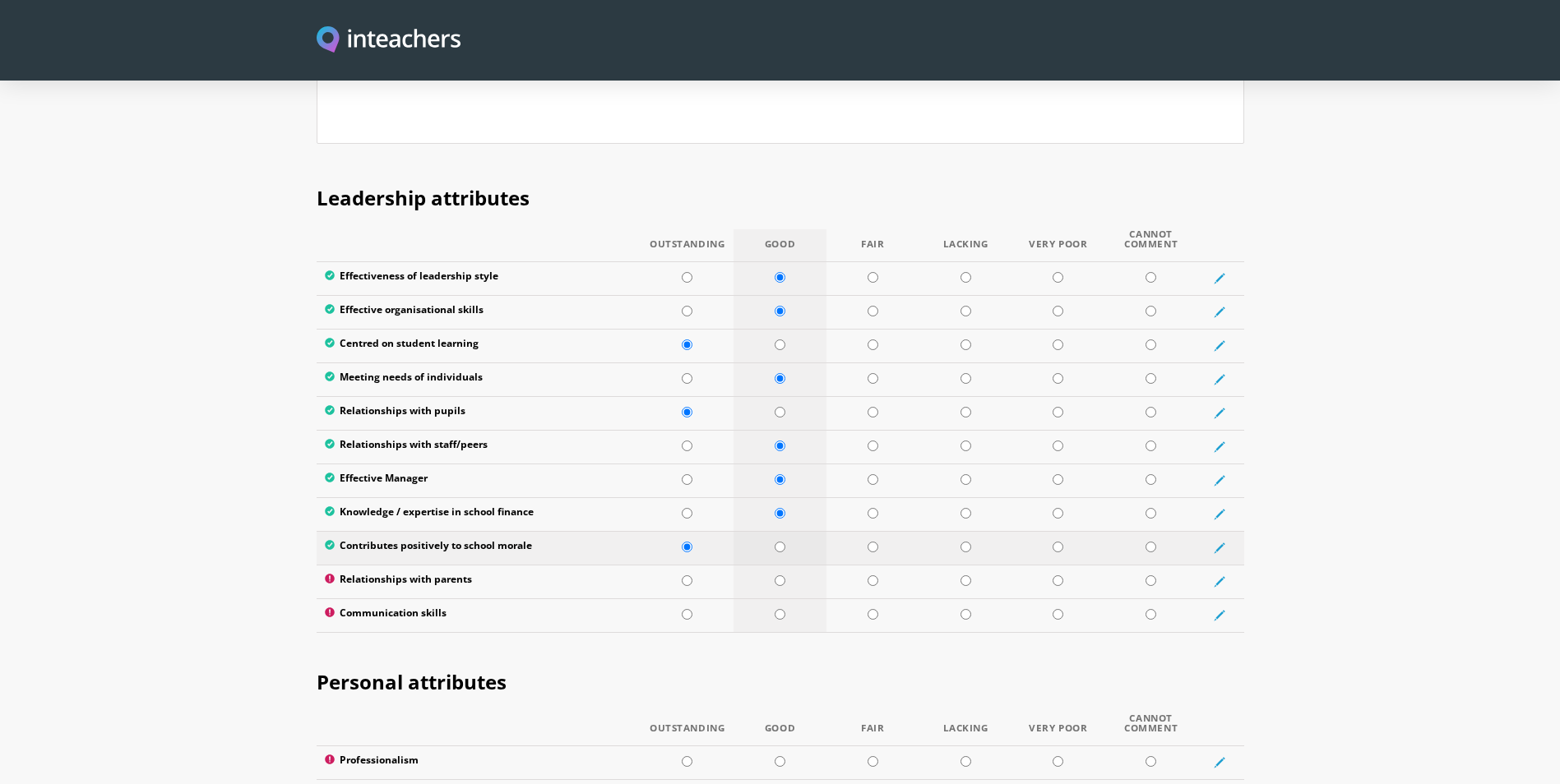
scroll to position [2137, 0]
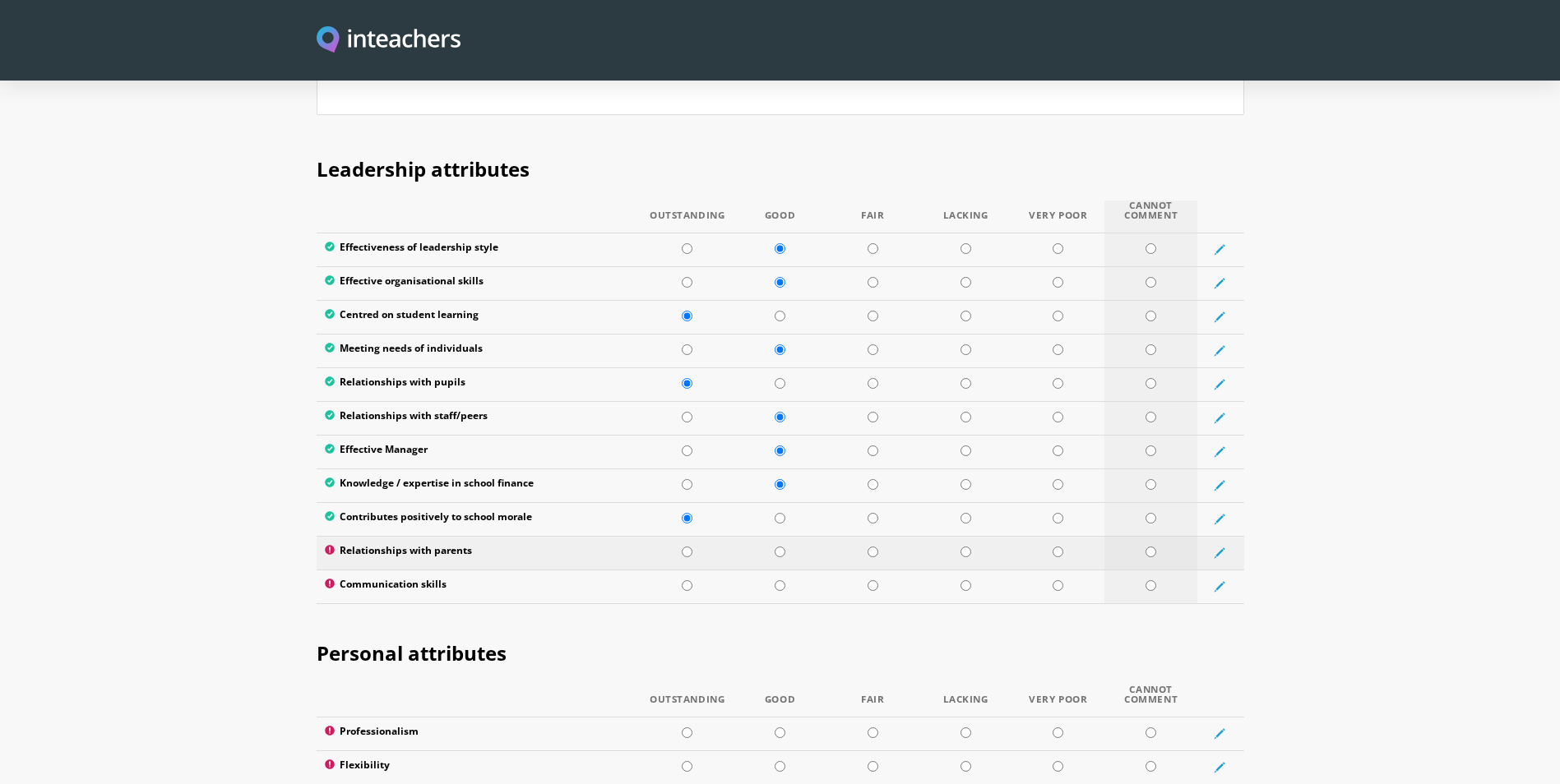
click at [1145, 547] on input "radio" at bounding box center [1151, 553] width 11 height 11
radio input "true"
click at [775, 580] on input "radio" at bounding box center [780, 586] width 11 height 11
radio input "true"
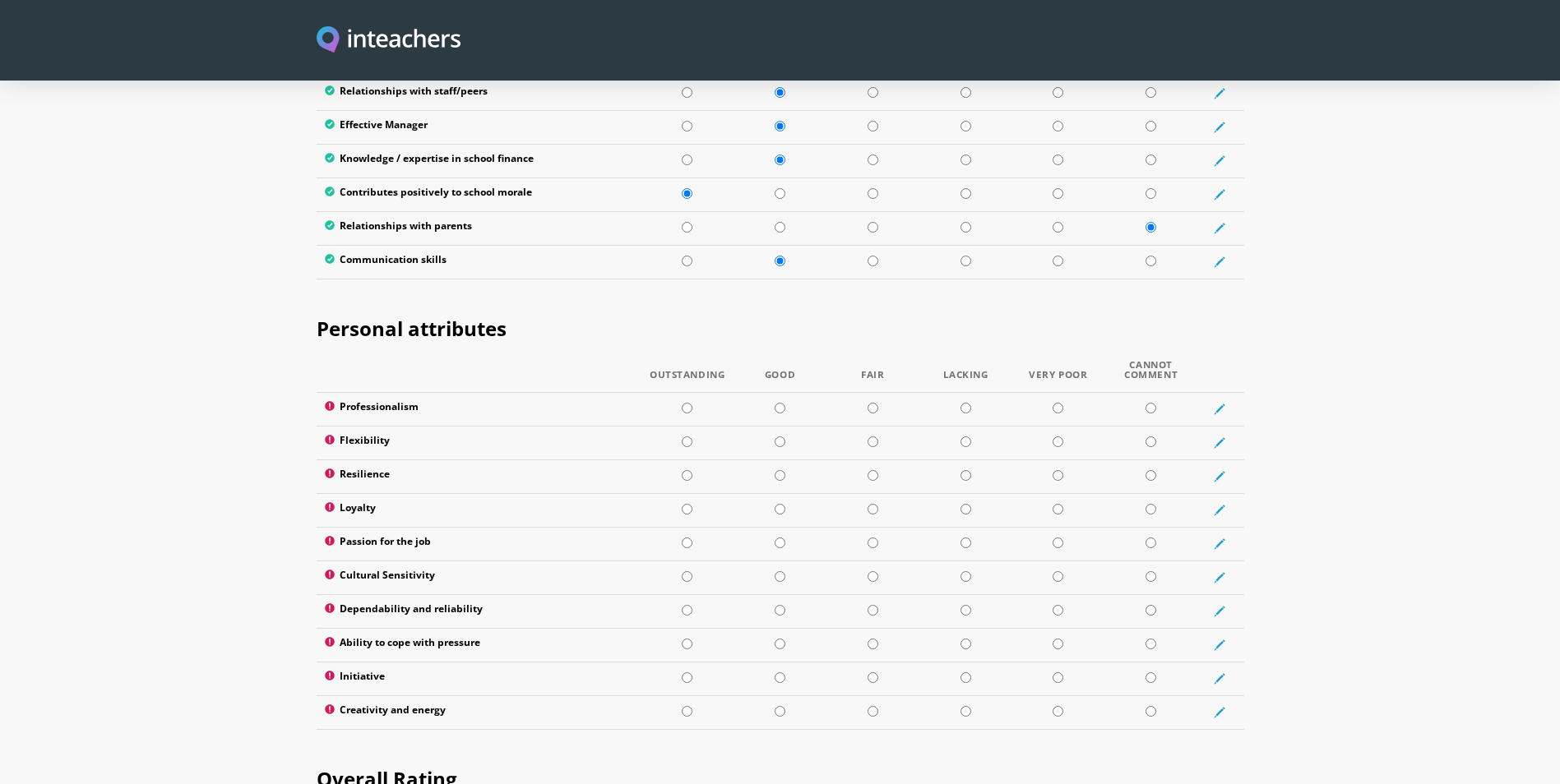
scroll to position [2466, 0]
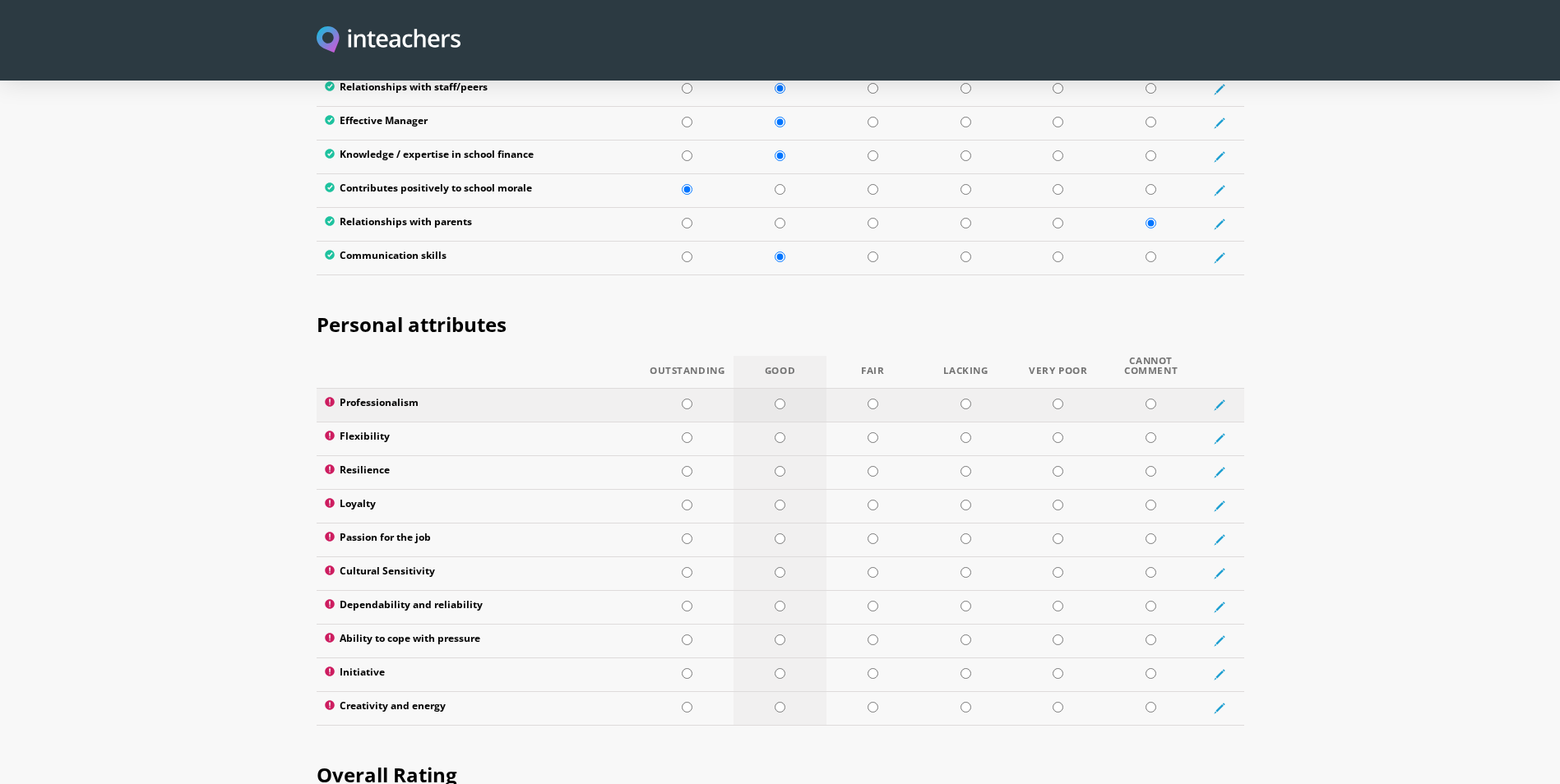
click at [780, 399] on input "radio" at bounding box center [780, 404] width 11 height 11
radio input "true"
click at [782, 432] on input "radio" at bounding box center [780, 438] width 11 height 11
radio input "true"
click at [777, 467] on input "radio" at bounding box center [780, 472] width 11 height 11
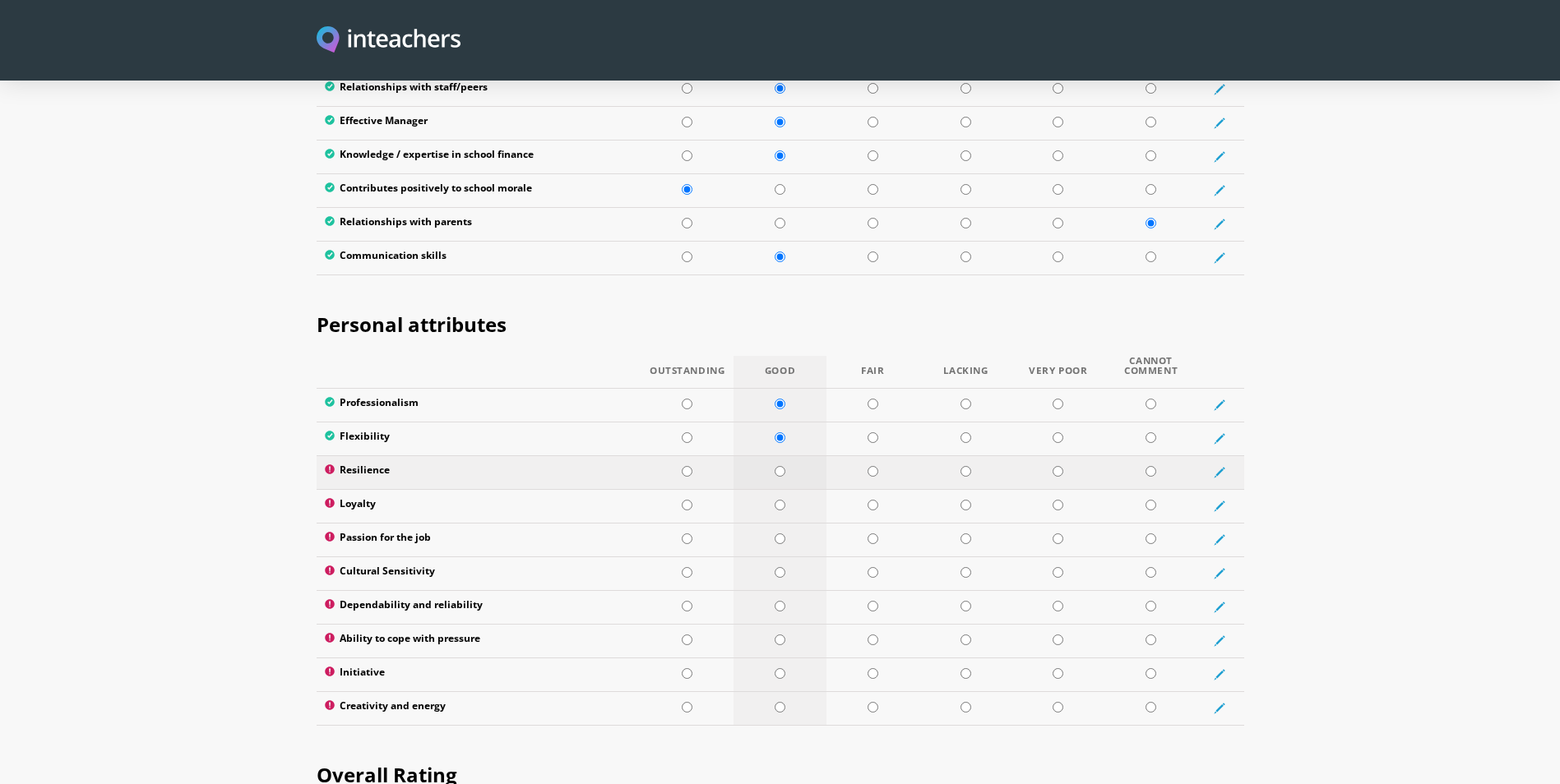
radio input "true"
click at [778, 500] on input "radio" at bounding box center [780, 505] width 11 height 11
radio input "true"
click at [682, 533] on input "radio" at bounding box center [687, 539] width 11 height 11
radio input "true"
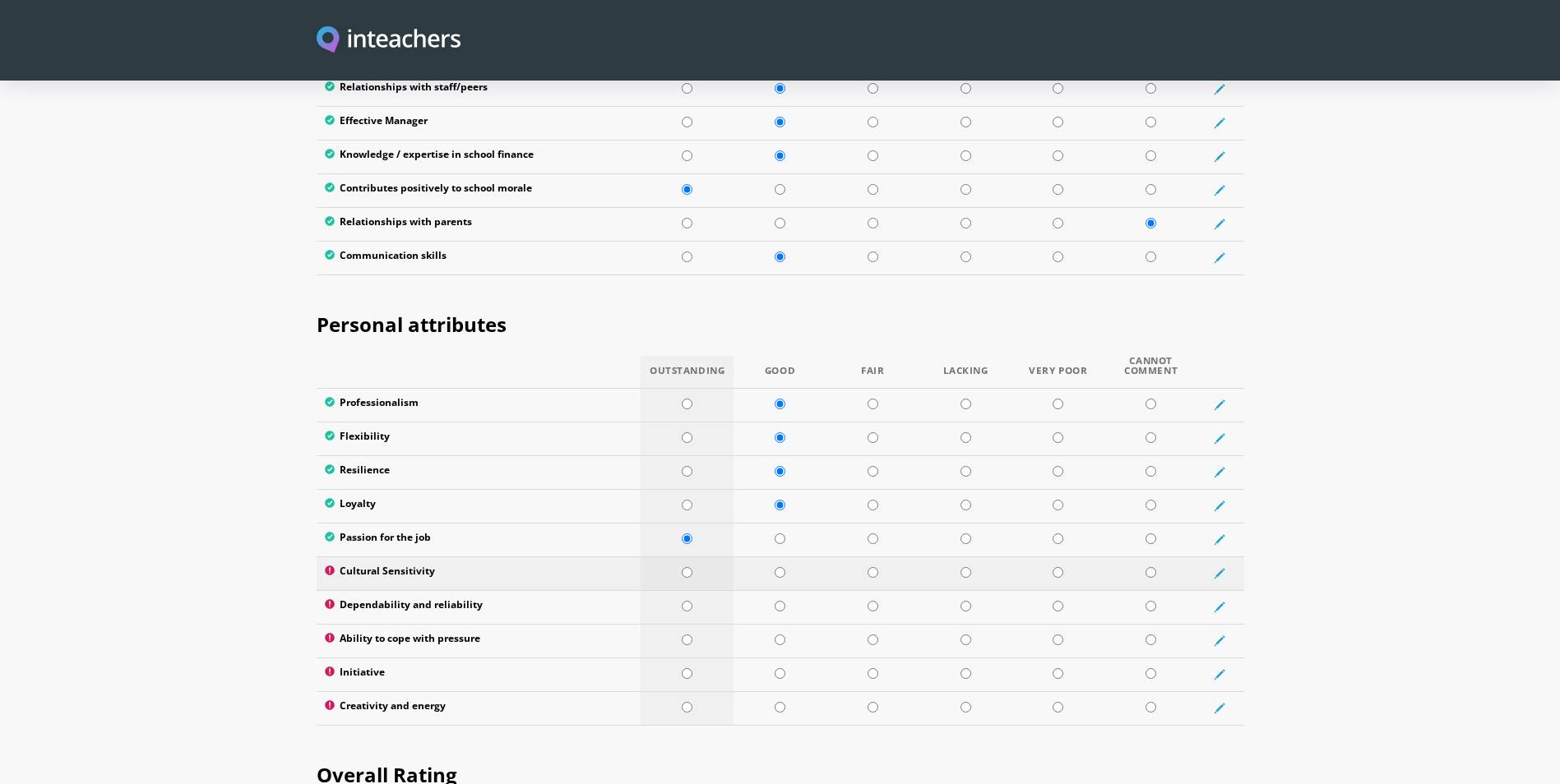
click at [687, 567] on input "radio" at bounding box center [687, 573] width 11 height 11
radio input "true"
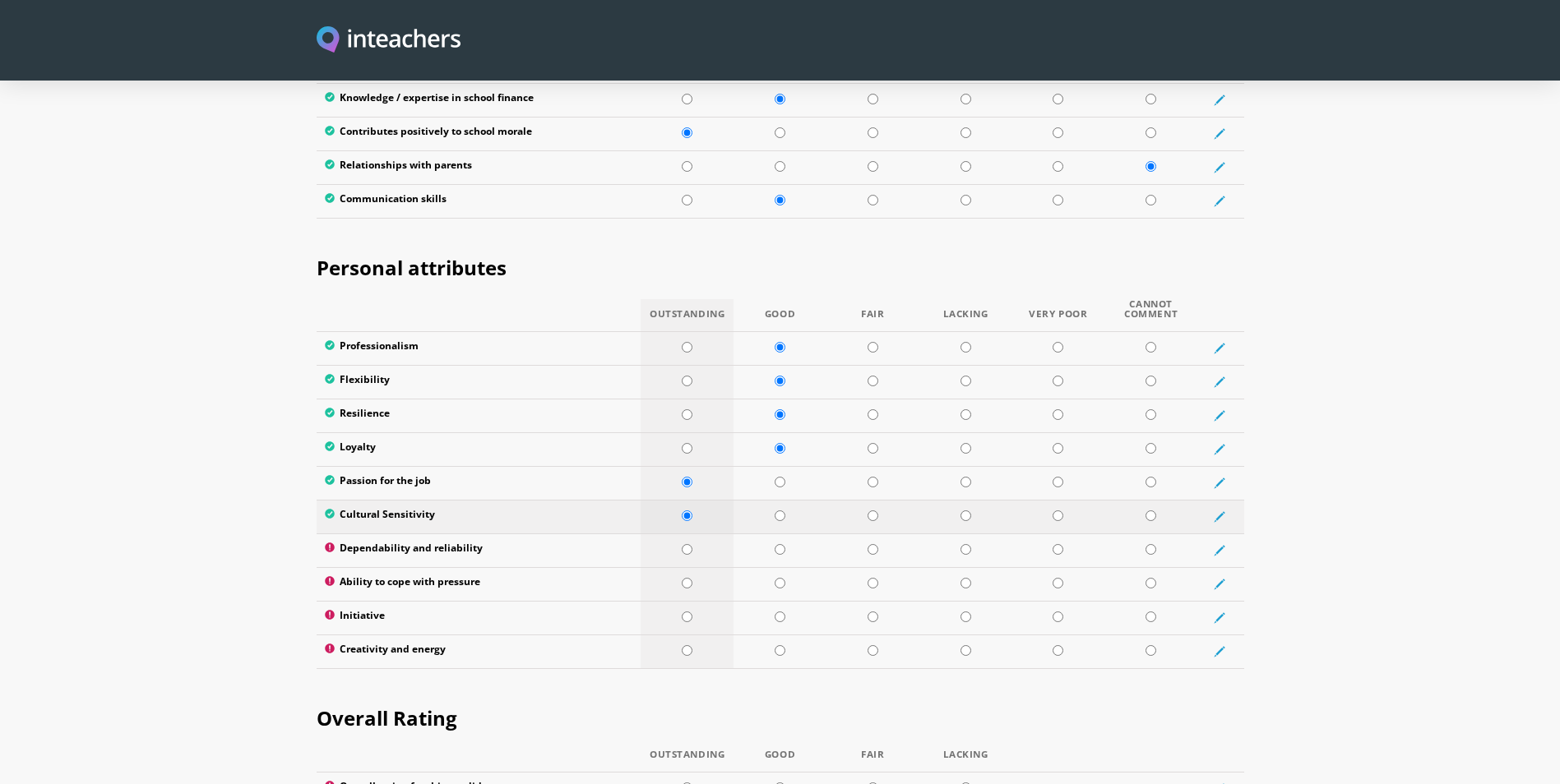
scroll to position [2548, 0]
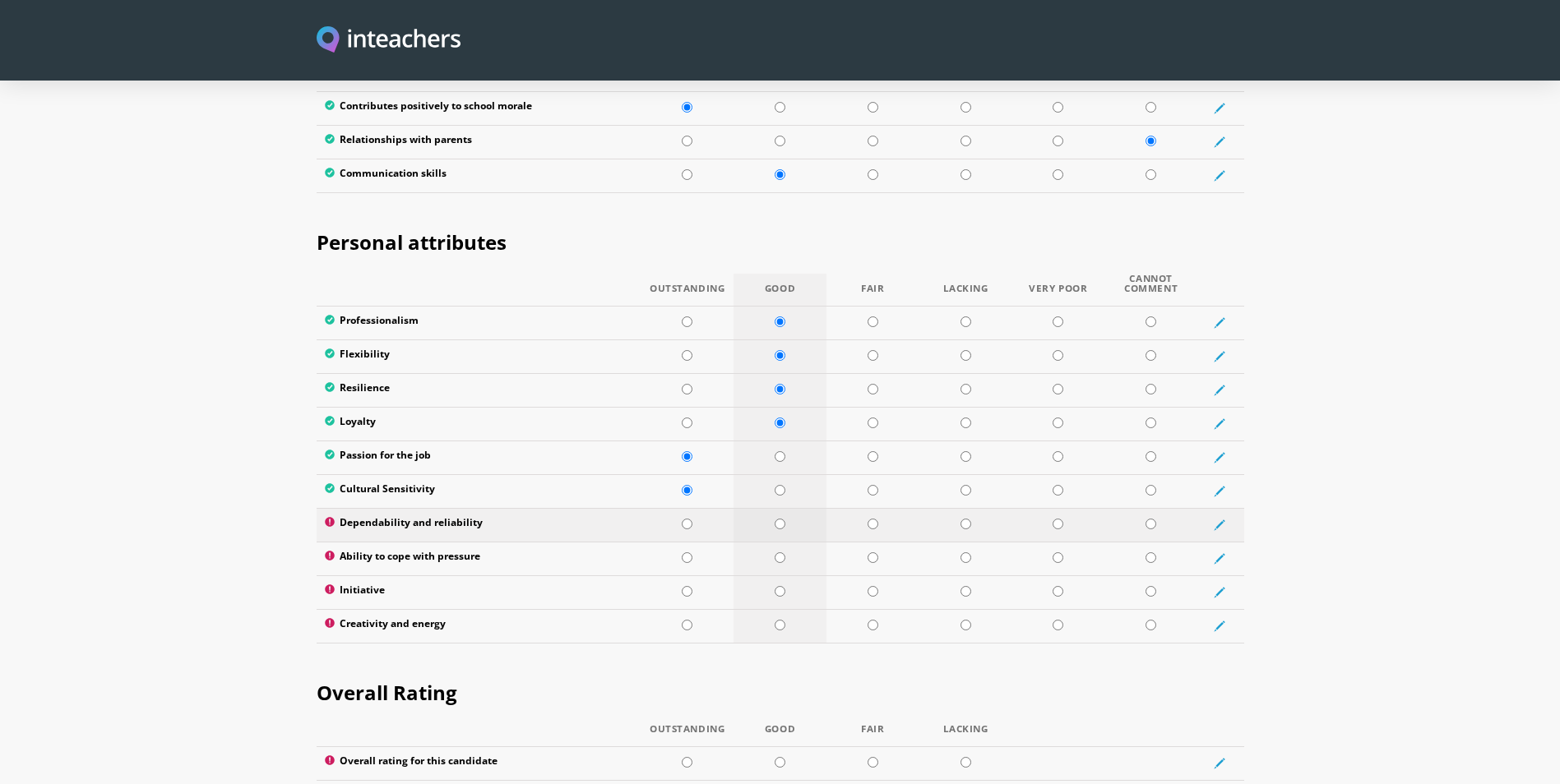
click at [782, 518] on input "radio" at bounding box center [780, 524] width 11 height 11
radio input "true"
click at [780, 553] on input "radio" at bounding box center [780, 558] width 11 height 11
radio input "true"
click at [780, 586] on input "radio" at bounding box center [780, 591] width 11 height 11
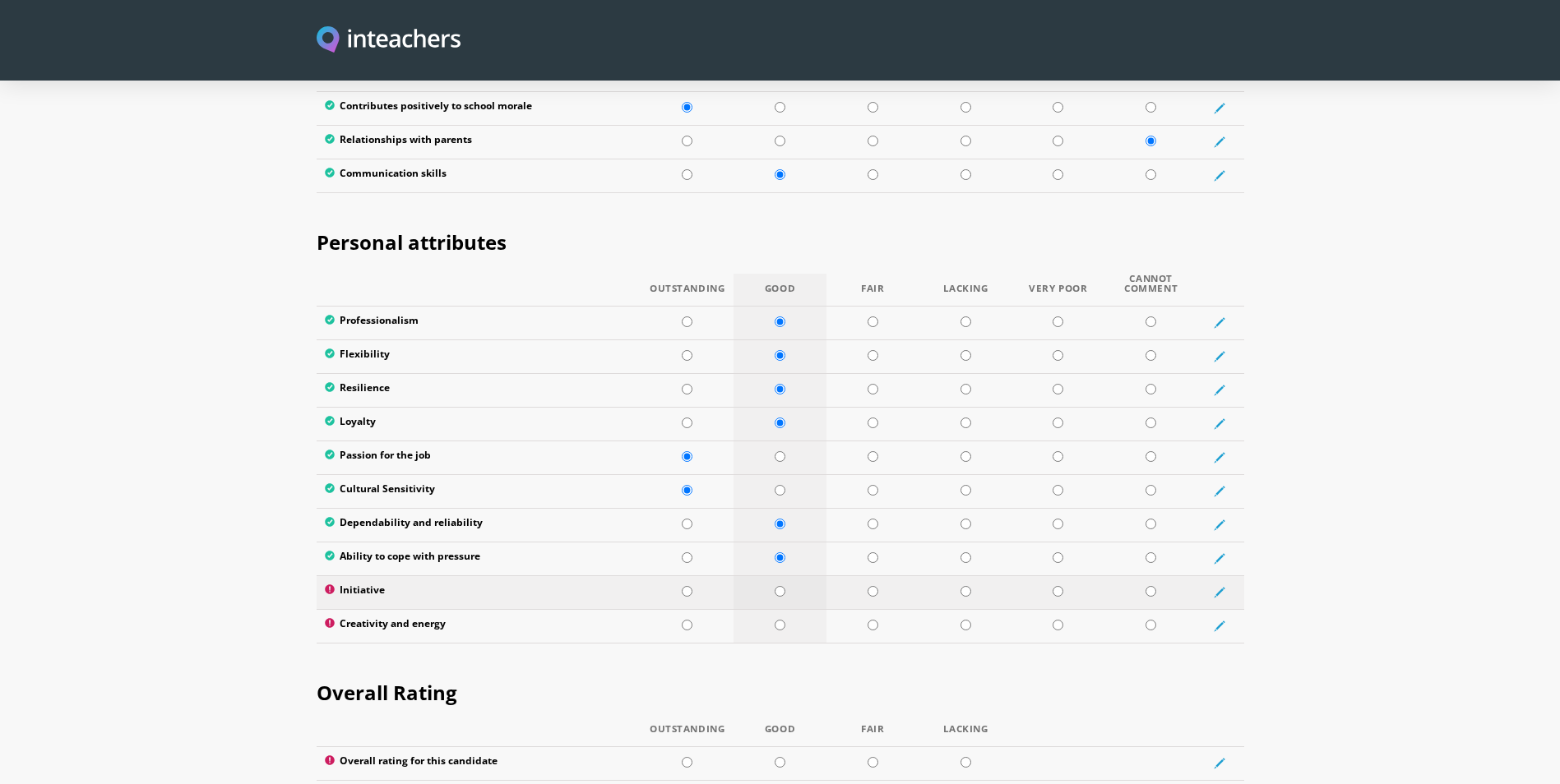
radio input "true"
click at [781, 620] on input "radio" at bounding box center [780, 626] width 11 height 11
radio input "true"
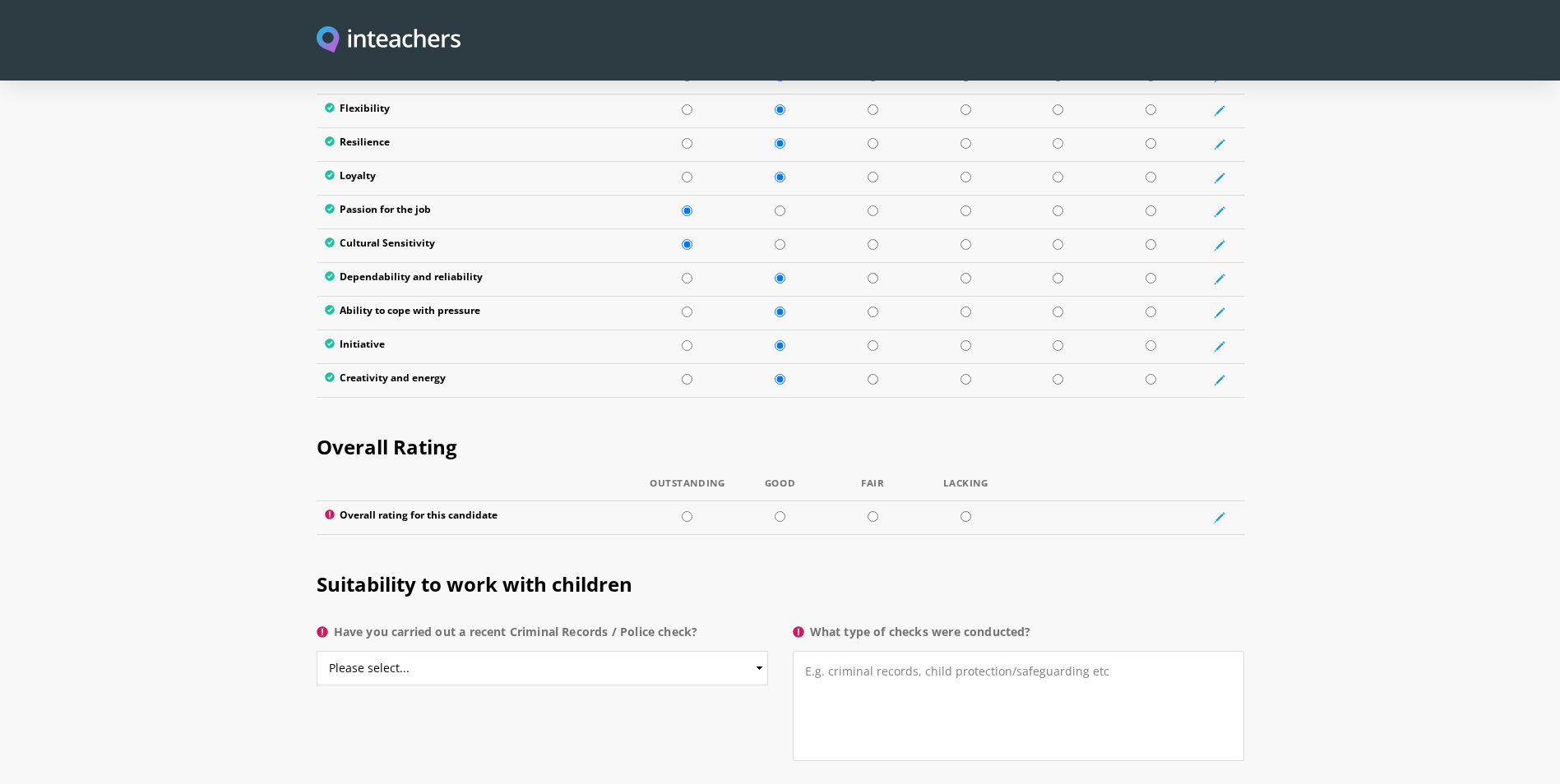
scroll to position [2794, 0]
click at [691, 510] on input "radio" at bounding box center [687, 516] width 11 height 11
radio input "true"
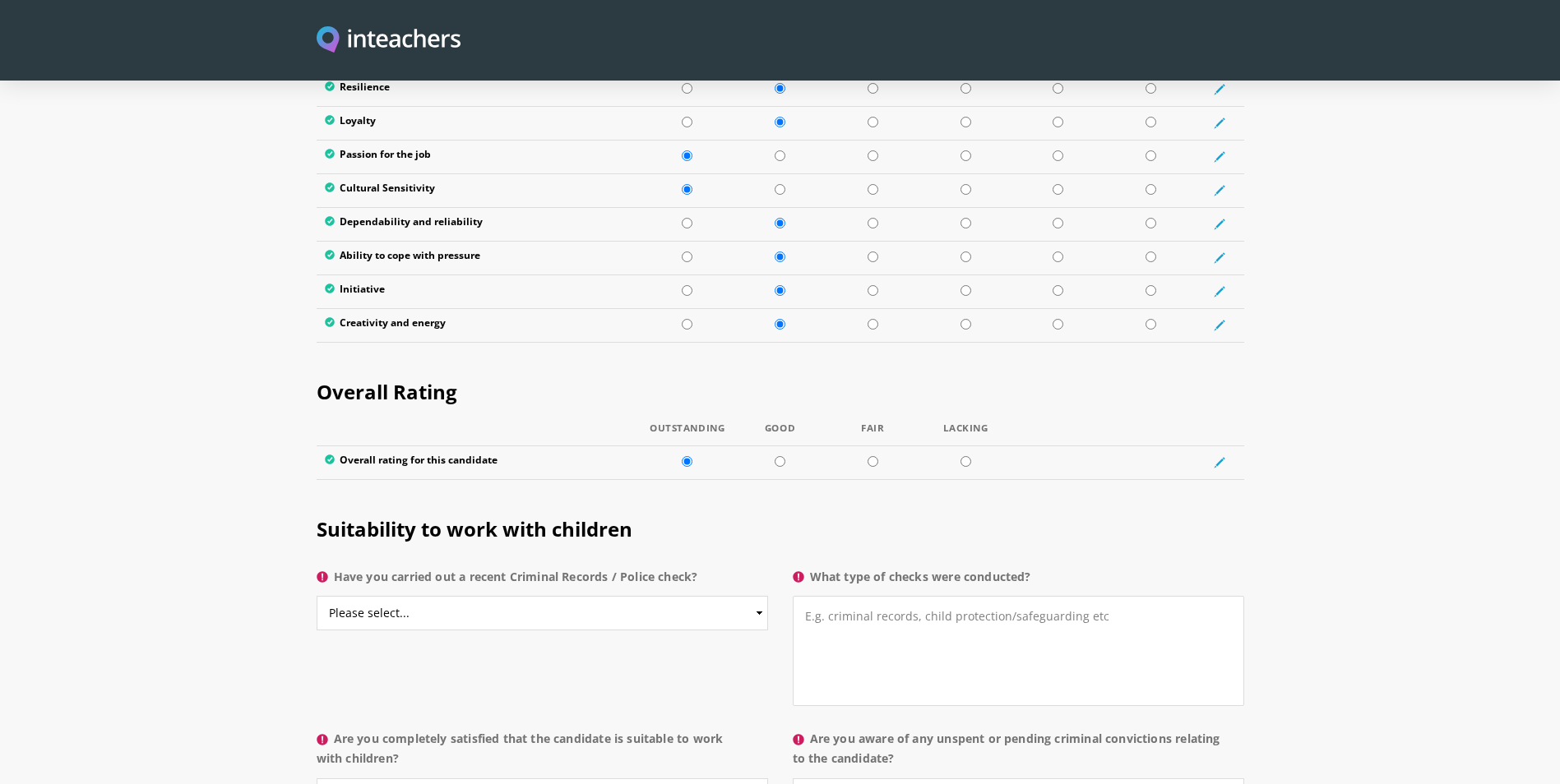
scroll to position [2877, 0]
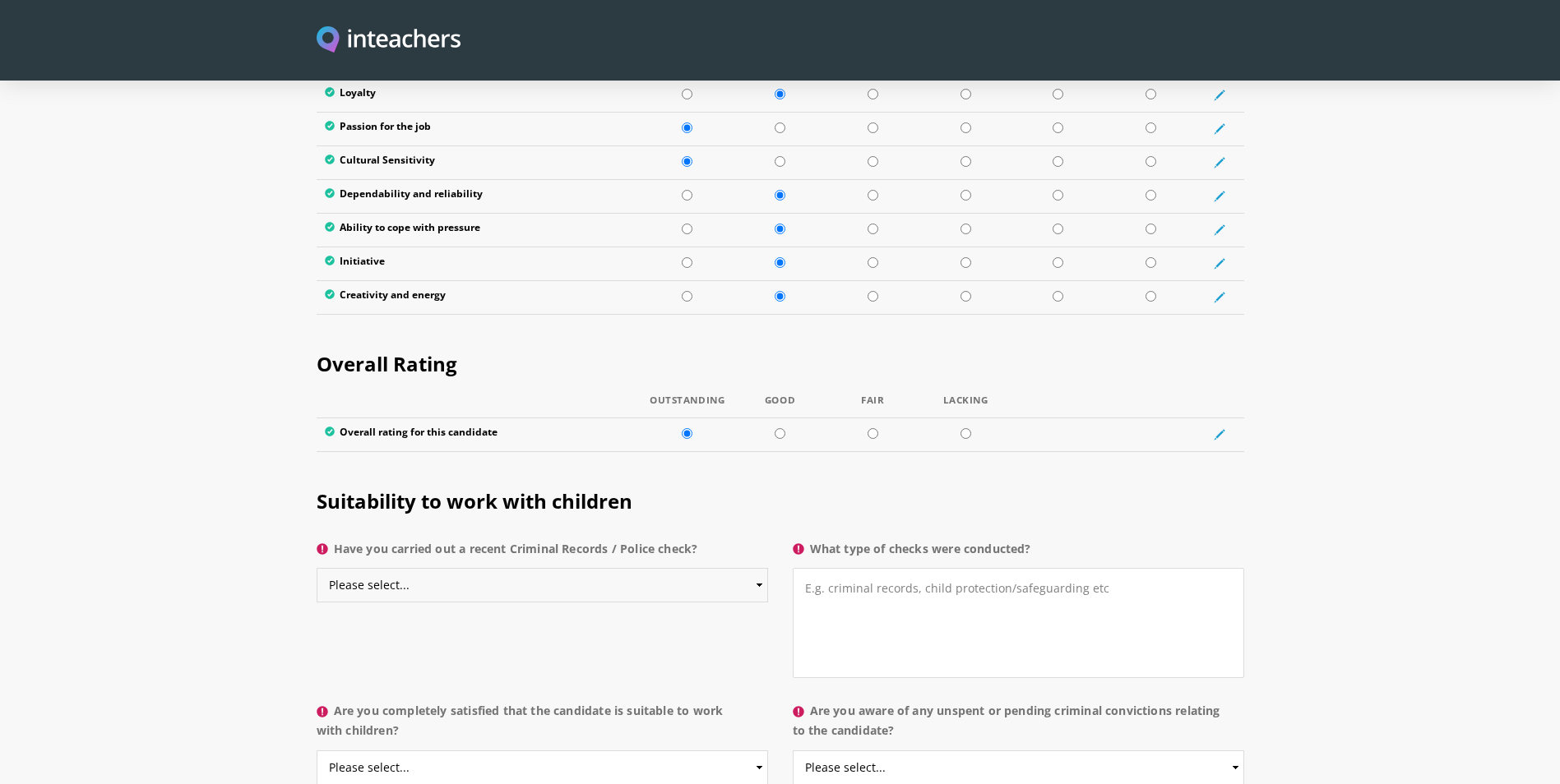
click at [653, 568] on select "Please select... Yes No Do not know" at bounding box center [543, 585] width 452 height 34
select select "No"
click at [317, 568] on select "Please select... Yes No Do not know" at bounding box center [543, 585] width 452 height 34
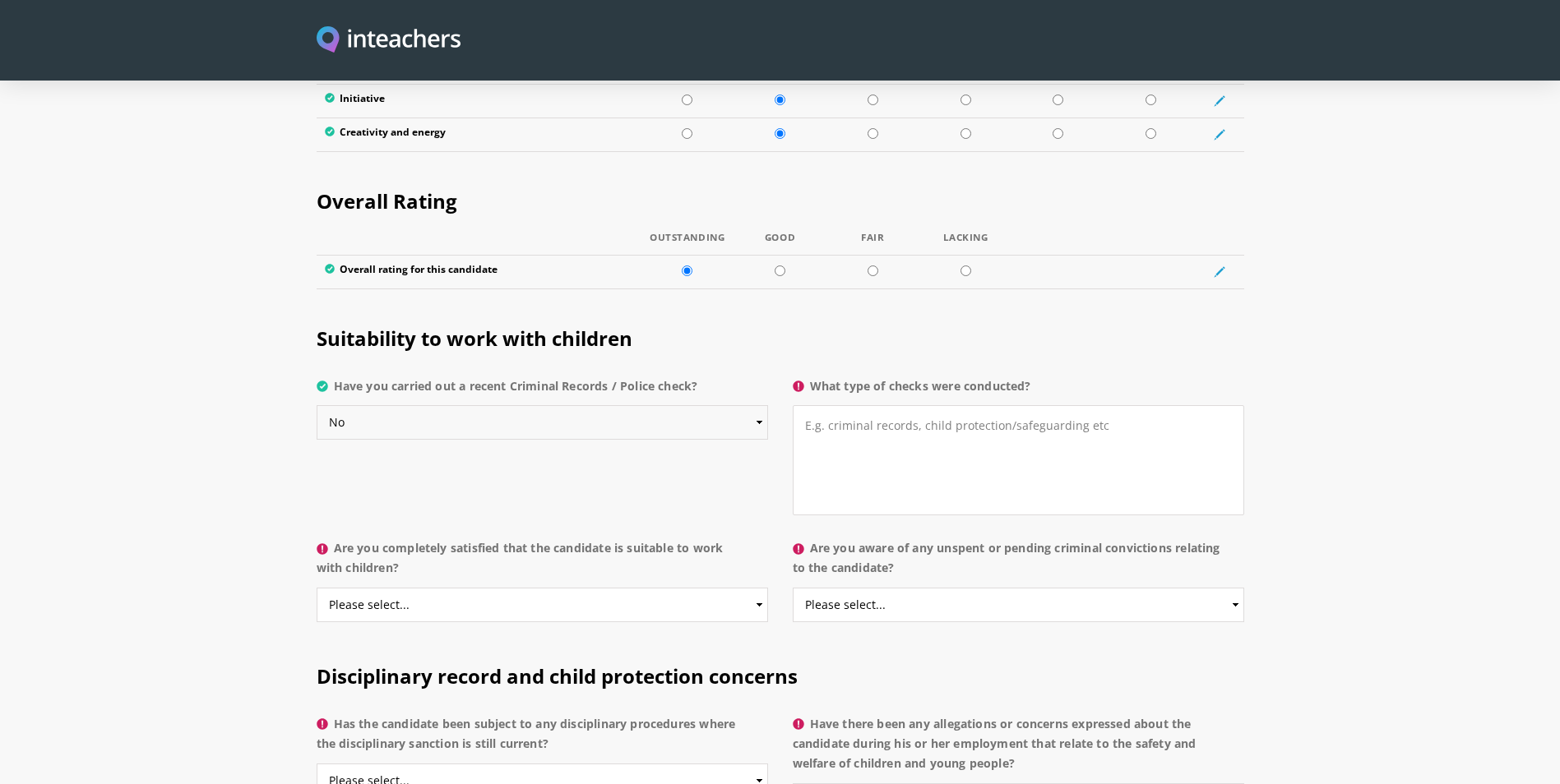
scroll to position [3042, 0]
click at [840, 404] on textarea "What type of checks were conducted?" at bounding box center [1018, 458] width 452 height 110
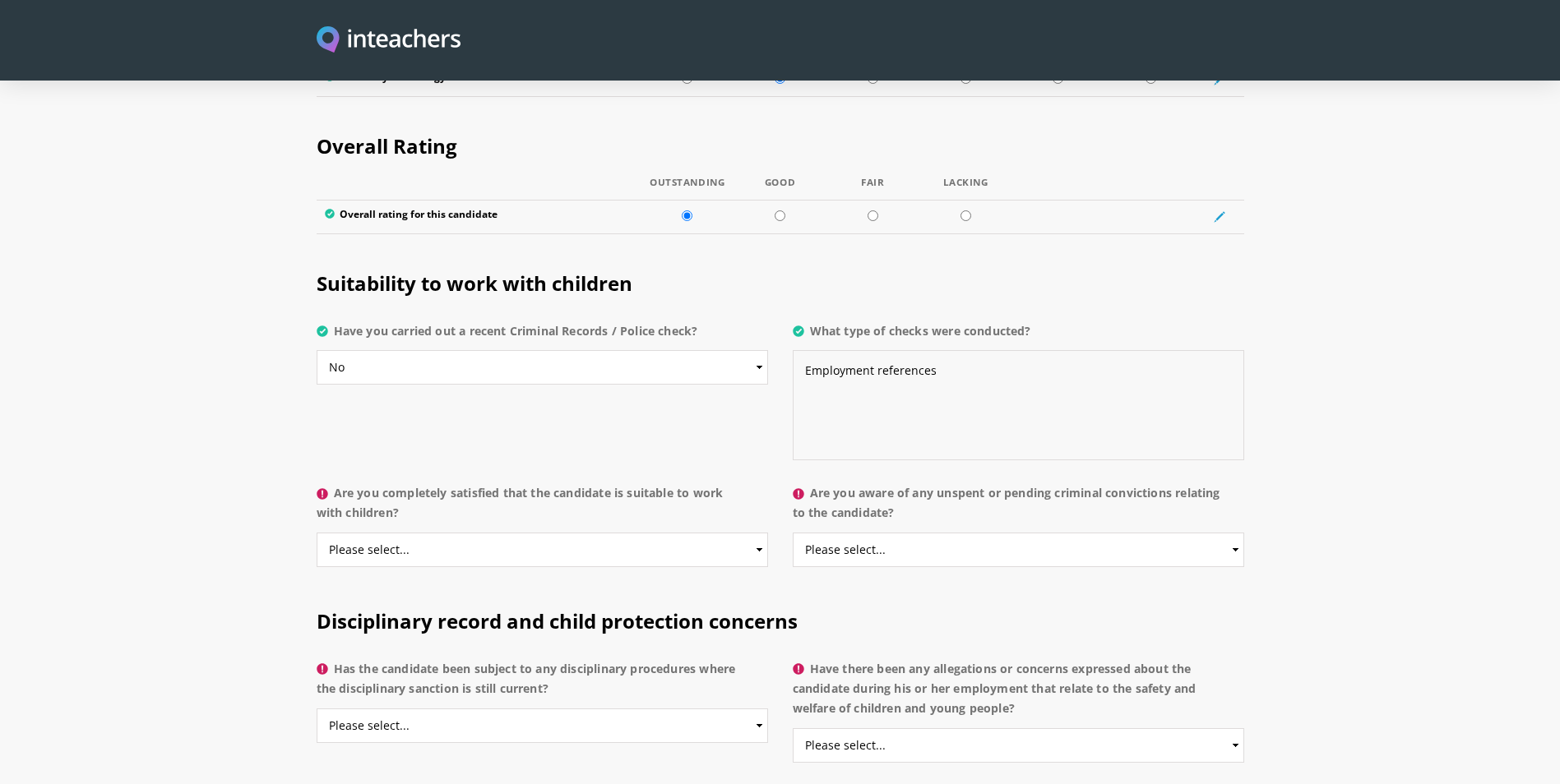
scroll to position [3123, 0]
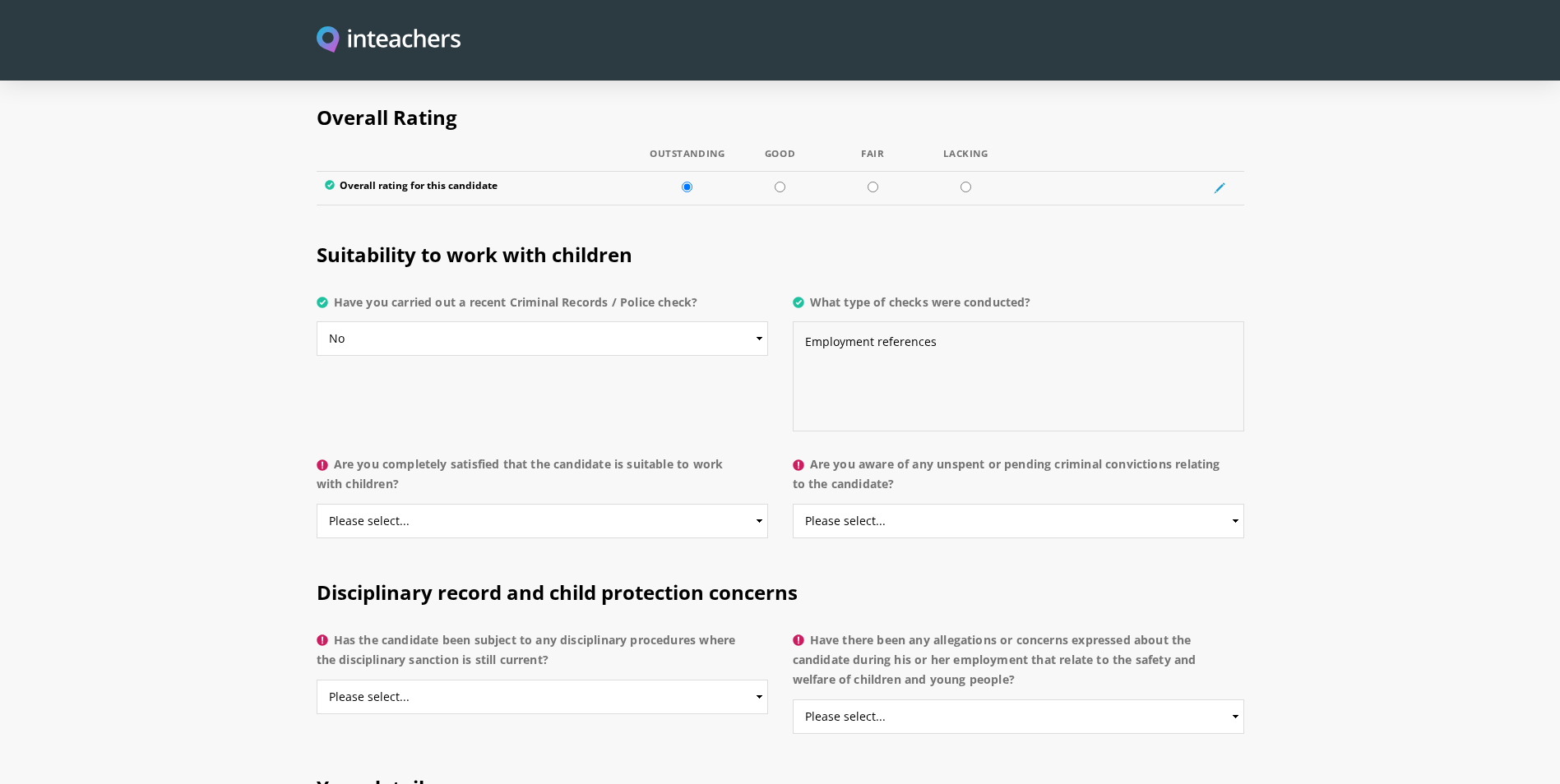
type textarea "Employment references"
click at [515, 504] on select "Please select... Yes No Do not know" at bounding box center [543, 520] width 452 height 34
select select "Yes"
click at [317, 504] on select "Please select... Yes No Do not know" at bounding box center [543, 520] width 452 height 34
click at [941, 504] on select "Please select... Yes No Do not know" at bounding box center [1018, 520] width 452 height 34
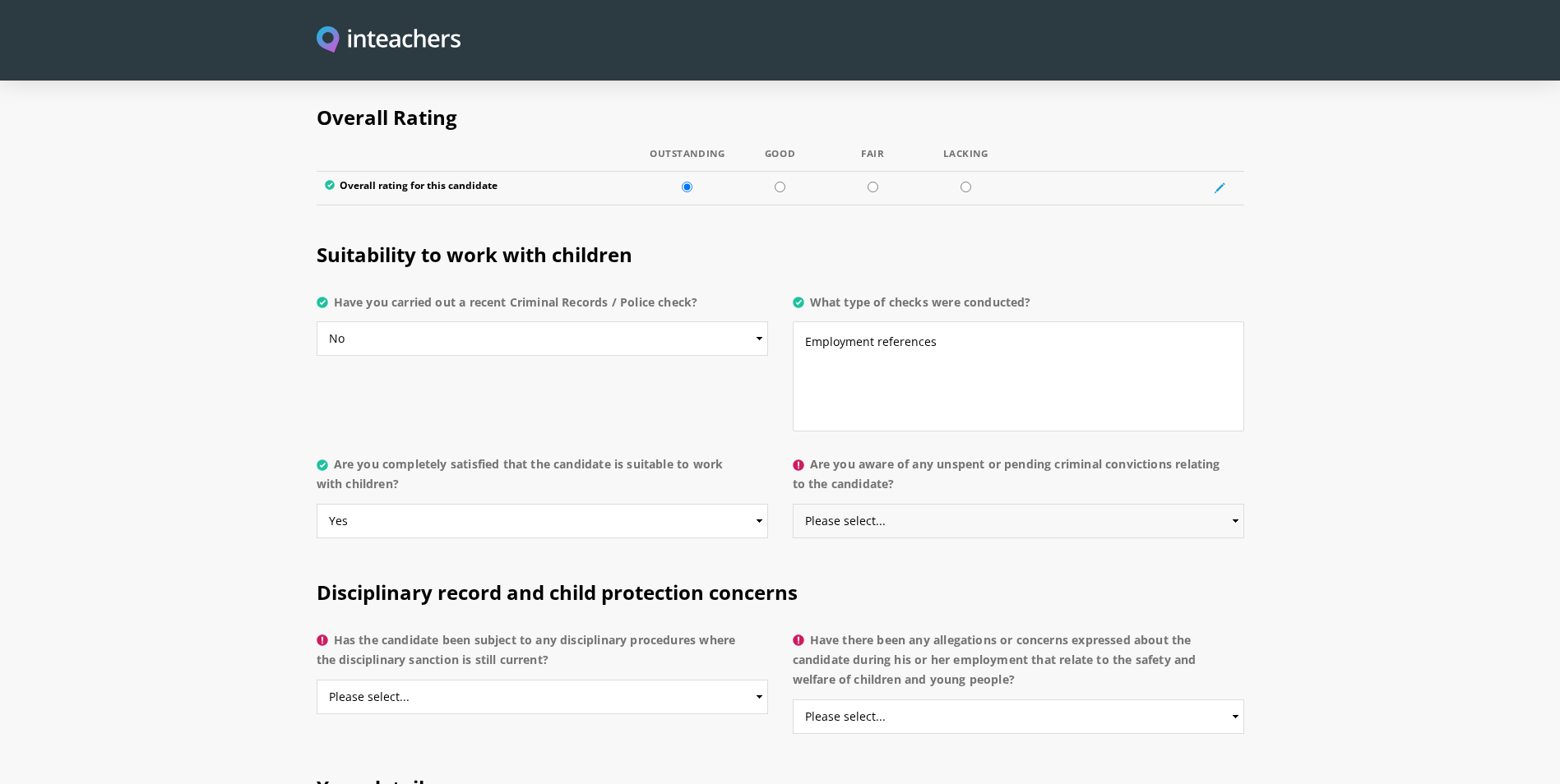
select select "Do not know"
click at [792, 504] on select "Please select... Yes No Do not know" at bounding box center [1018, 520] width 452 height 34
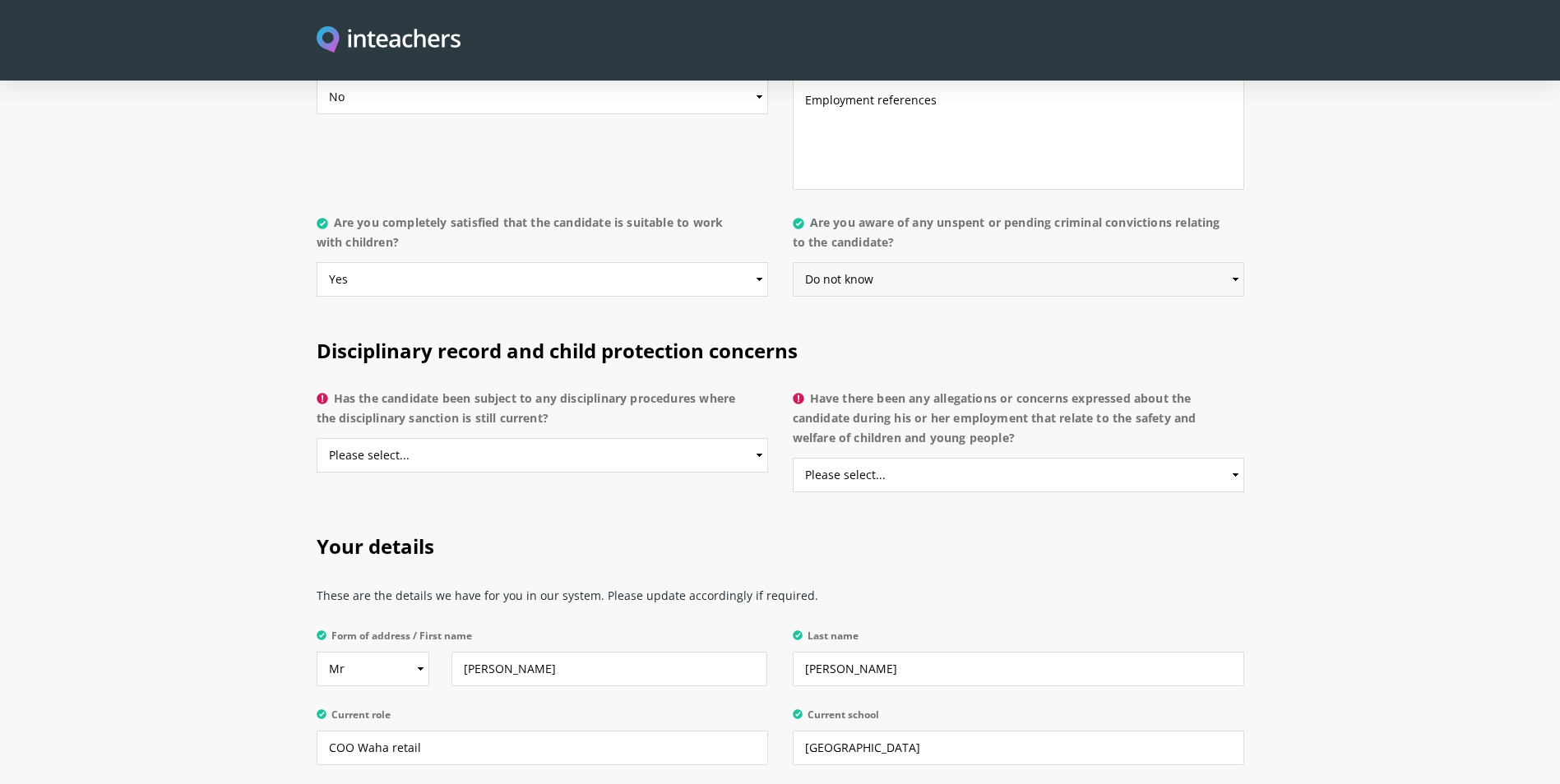
scroll to position [3370, 0]
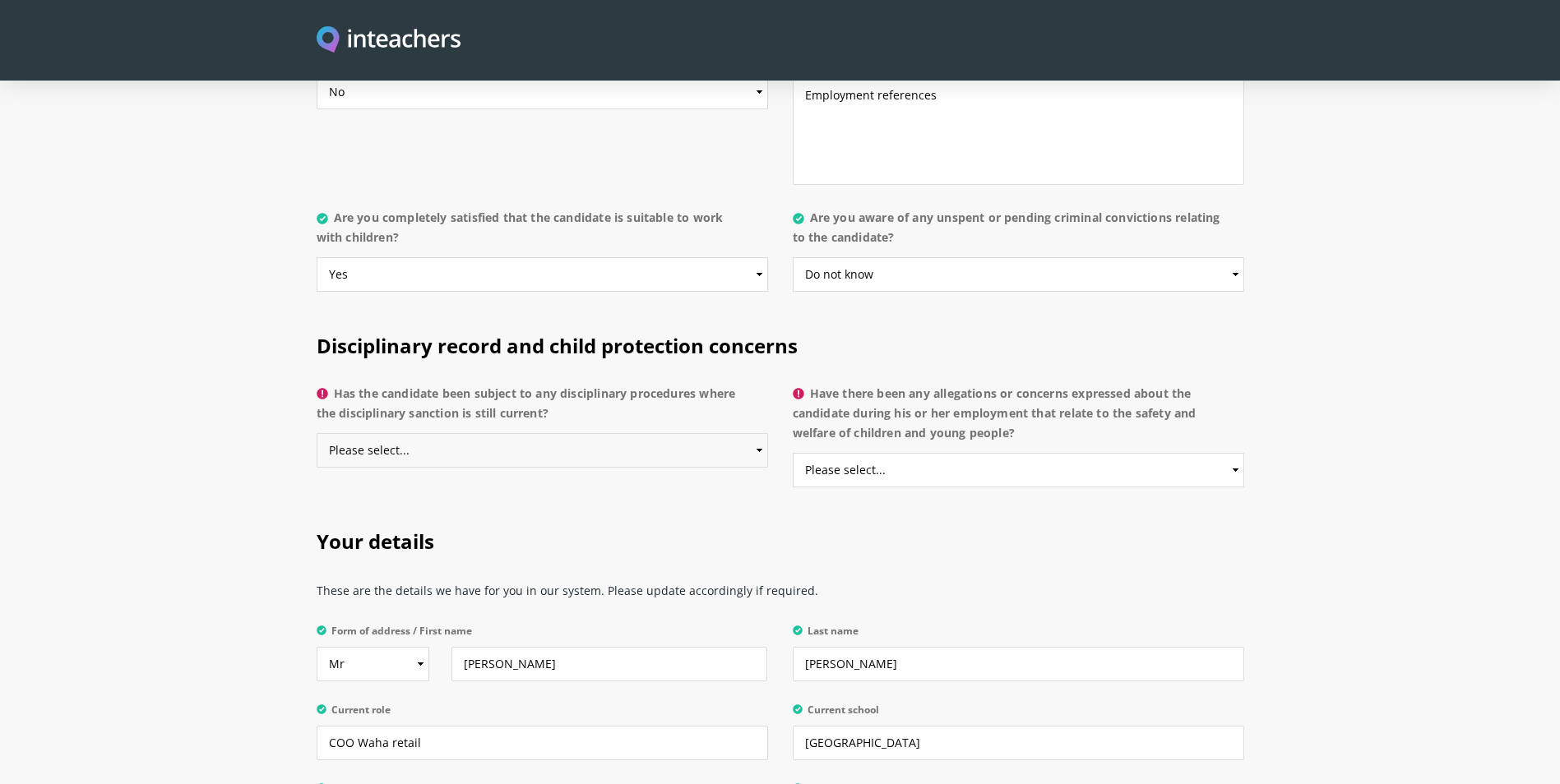
click at [762, 433] on select "Please select... Yes No Do not know" at bounding box center [543, 450] width 452 height 34
select select "Do not know"
click at [317, 433] on select "Please select... Yes No Do not know" at bounding box center [543, 450] width 452 height 34
click at [1235, 453] on select "Please select... Yes No Do not know" at bounding box center [1018, 469] width 452 height 34
select select "No"
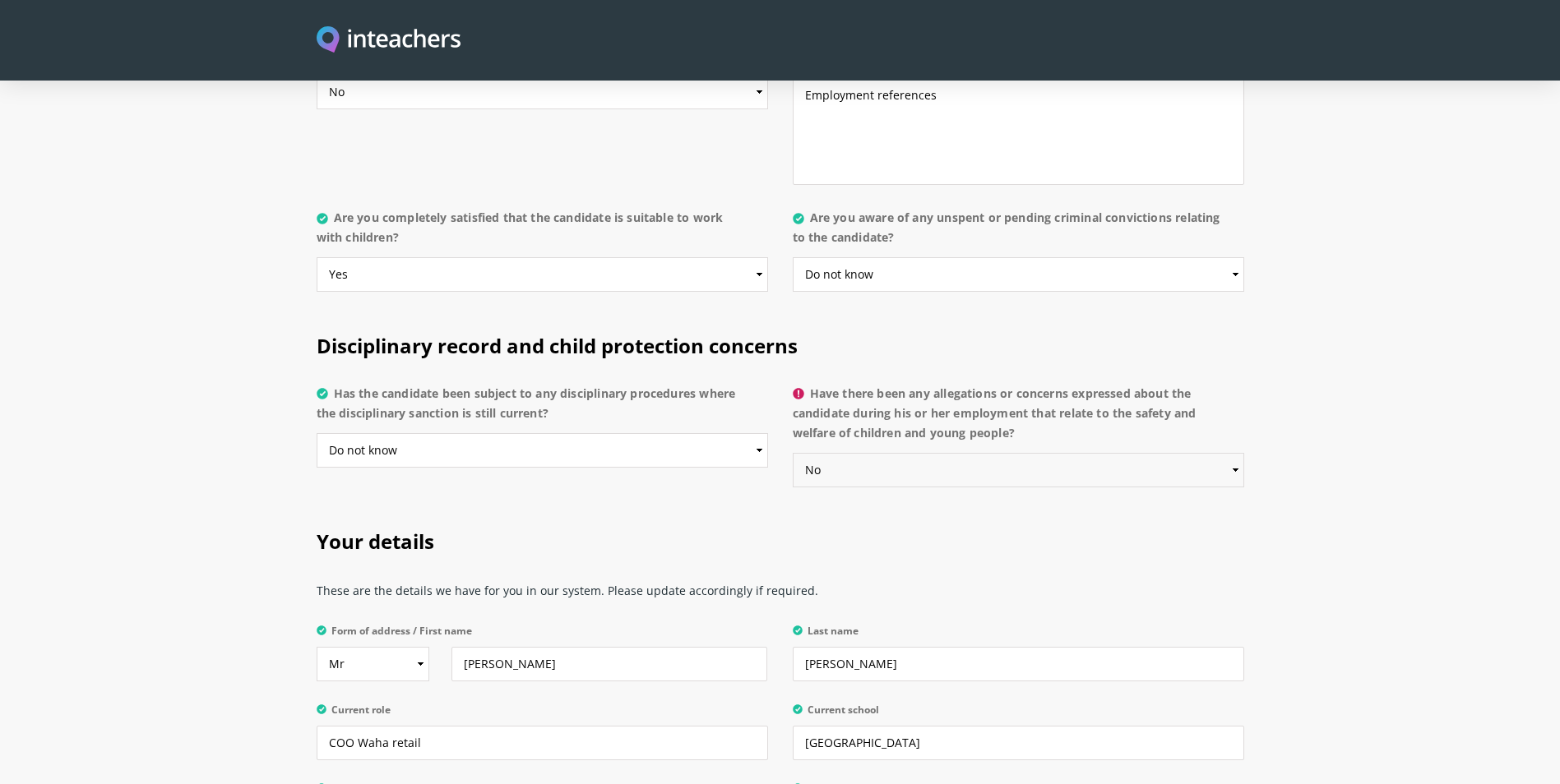
click at [792, 453] on select "Please select... Yes No Do not know" at bounding box center [1018, 469] width 452 height 34
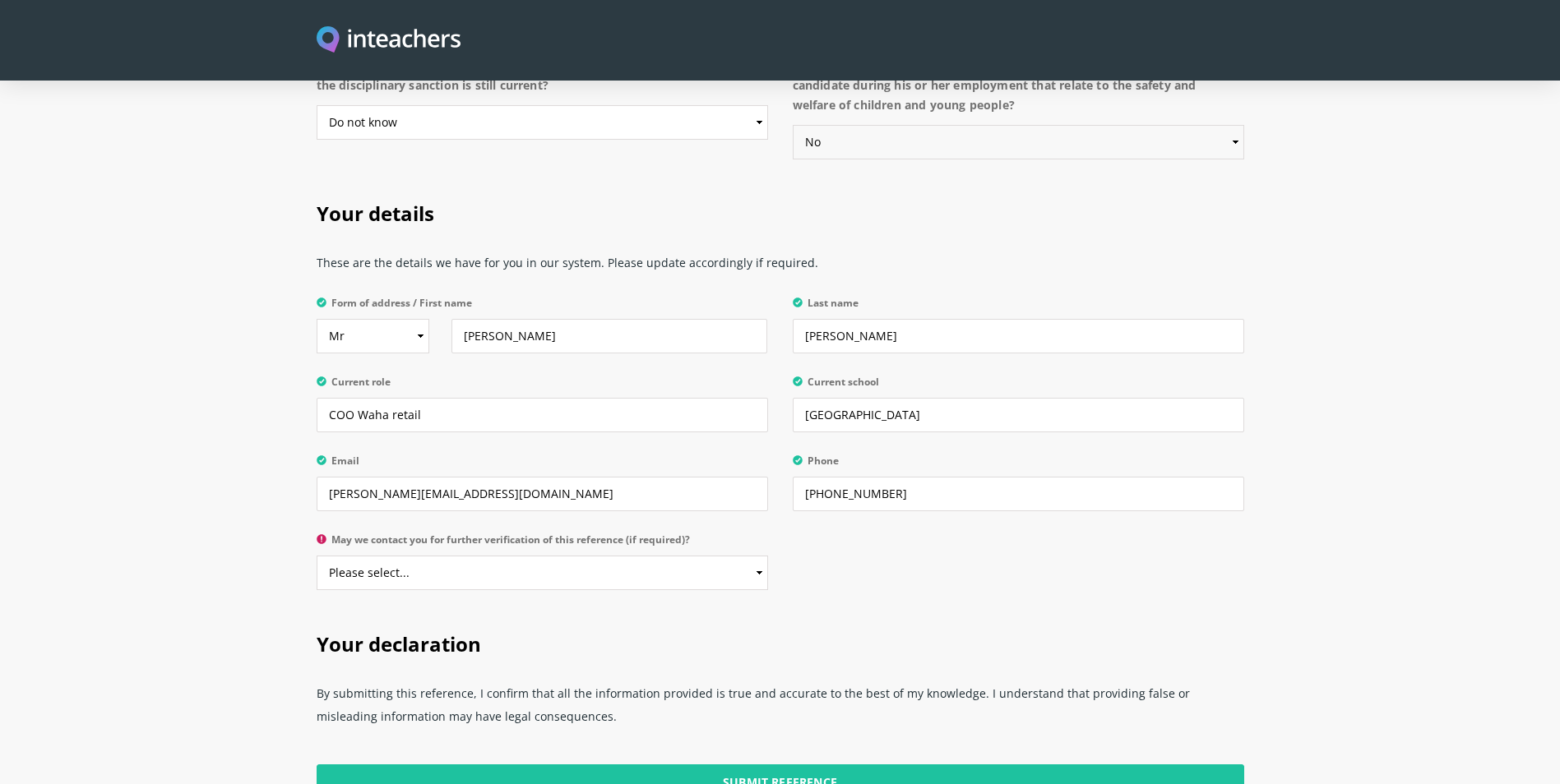
scroll to position [3699, 0]
drag, startPoint x: 936, startPoint y: 454, endPoint x: 813, endPoint y: 449, distance: 123.1
click at [813, 476] on input "[PHONE_NUMBER]" at bounding box center [1018, 492] width 452 height 34
type input "[PHONE_NUMBER]"
click at [428, 554] on select "Please select... Yes No" at bounding box center [543, 571] width 452 height 34
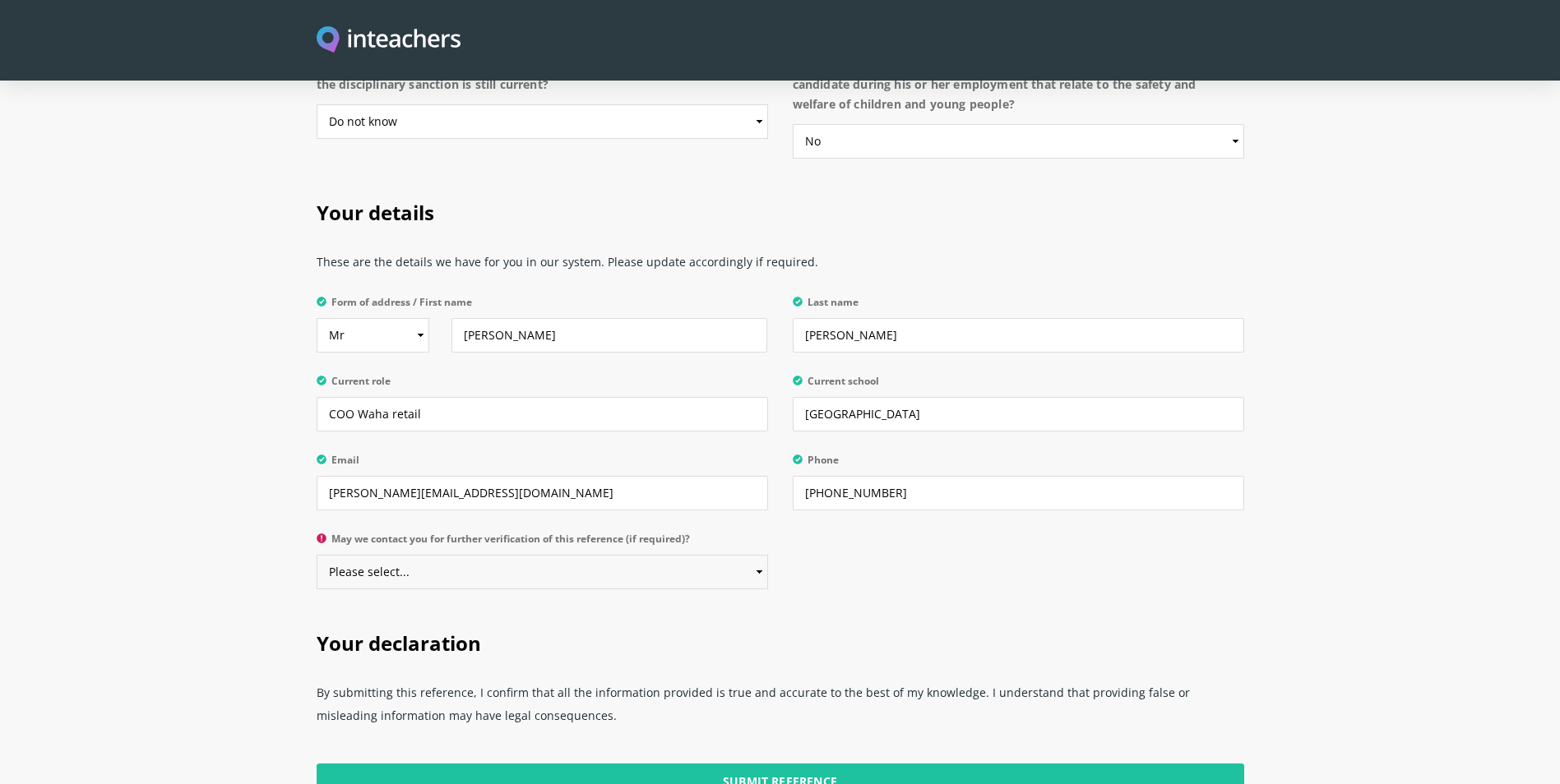
select select "Yes"
click at [317, 554] on select "Please select... Yes No" at bounding box center [543, 571] width 452 height 34
click at [772, 764] on input "Submit Reference" at bounding box center [780, 780] width 928 height 34
